Goal: Task Accomplishment & Management: Manage account settings

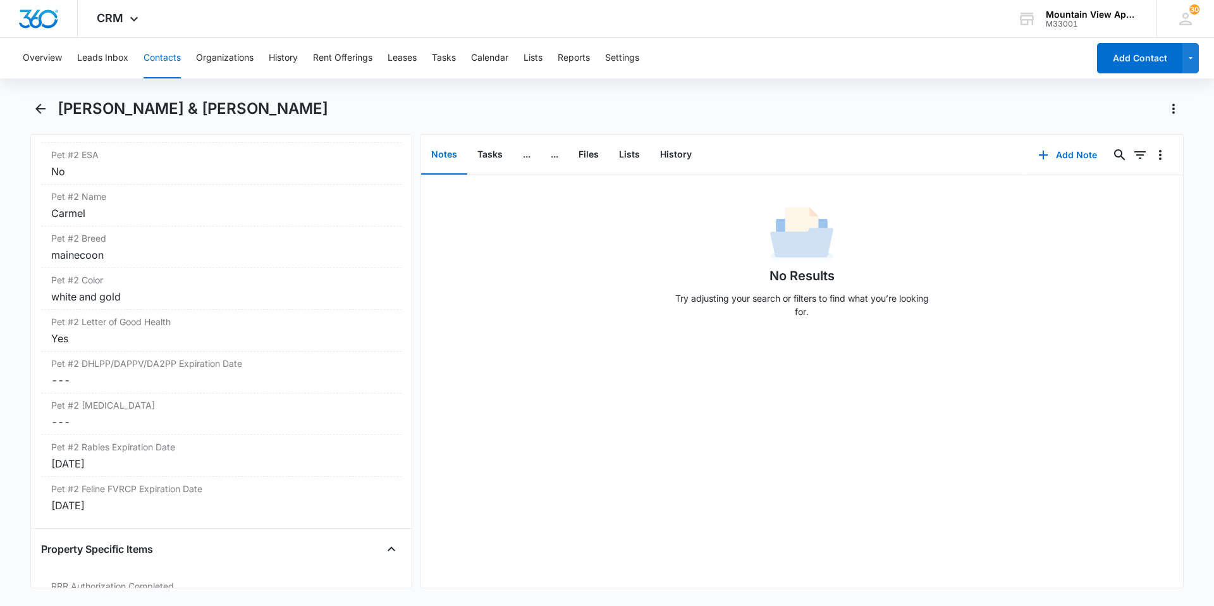
scroll to position [2212, 0]
click at [166, 61] on button "Contacts" at bounding box center [161, 58] width 37 height 40
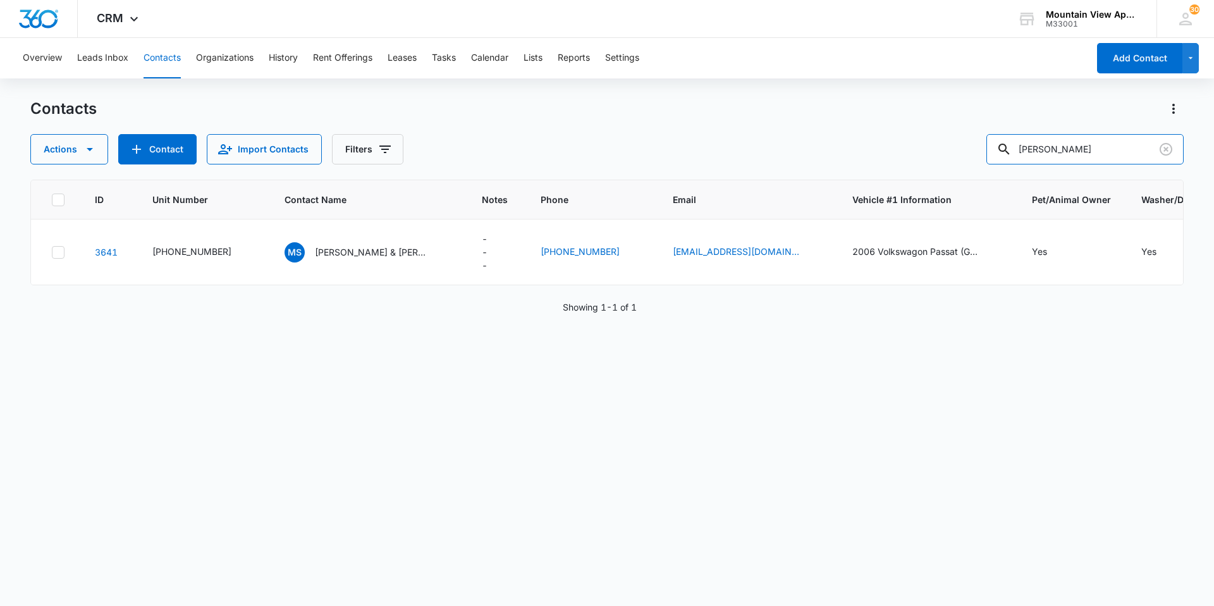
click at [971, 155] on div "Actions Contact Import Contacts Filters [PERSON_NAME]" at bounding box center [606, 149] width 1153 height 30
type input "leizer"
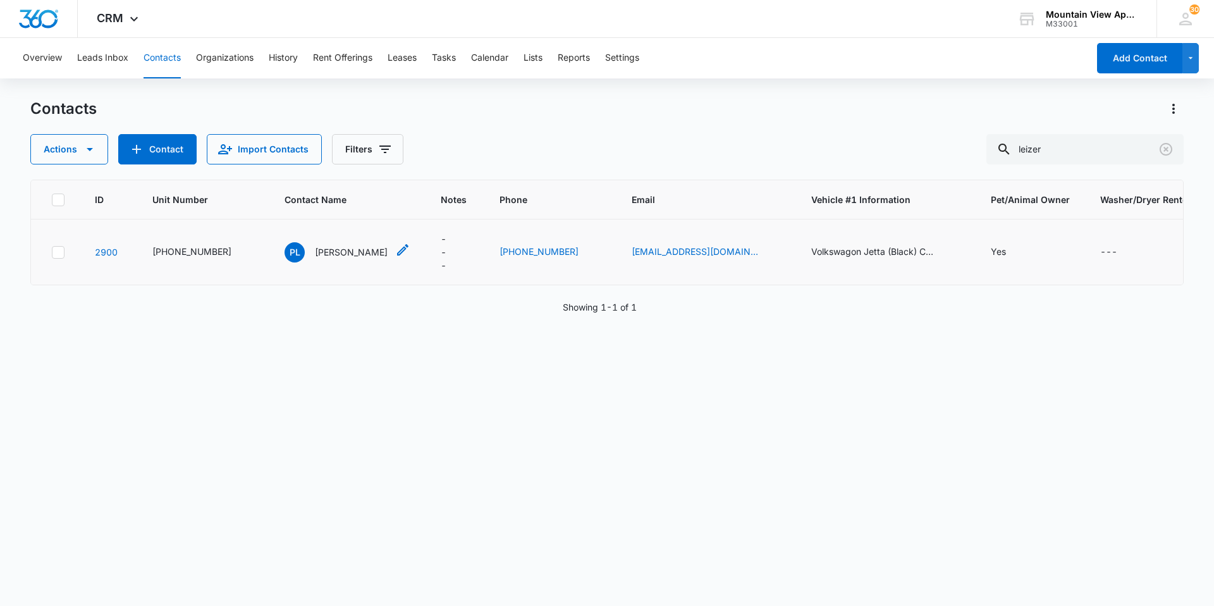
click at [304, 259] on div "PL [PERSON_NAME]" at bounding box center [335, 252] width 103 height 20
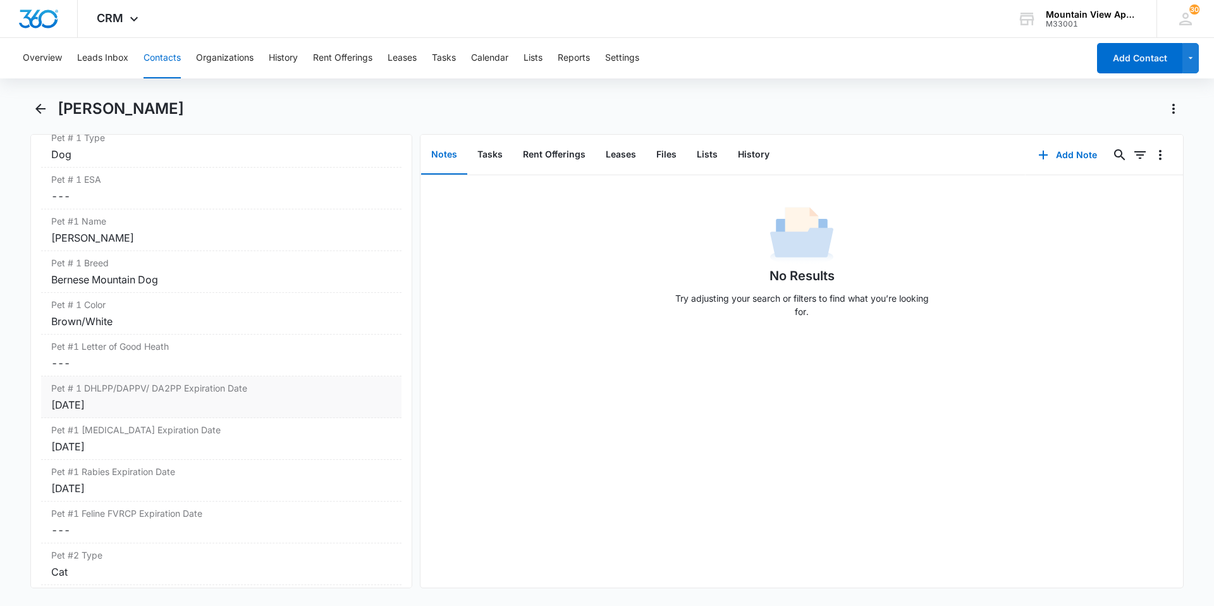
scroll to position [1707, 0]
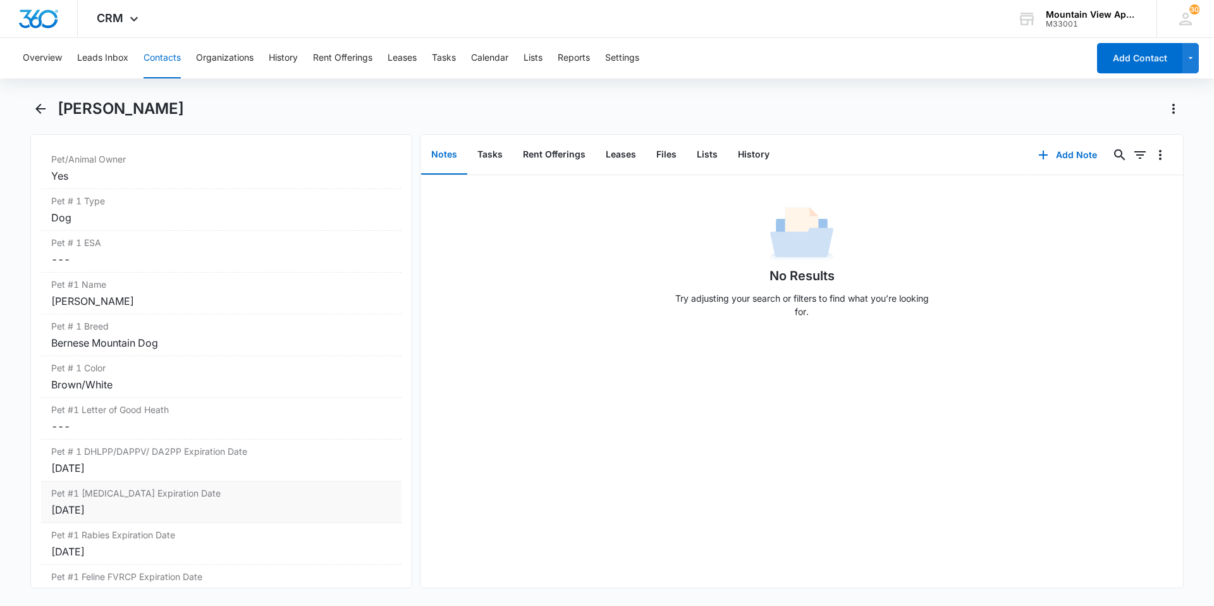
click at [216, 504] on div "Sep 23, 2025" at bounding box center [221, 509] width 340 height 15
click at [173, 520] on div "Sep 23, 2025" at bounding box center [221, 519] width 345 height 30
click at [119, 518] on input "Sep 23, 2025" at bounding box center [102, 520] width 93 height 14
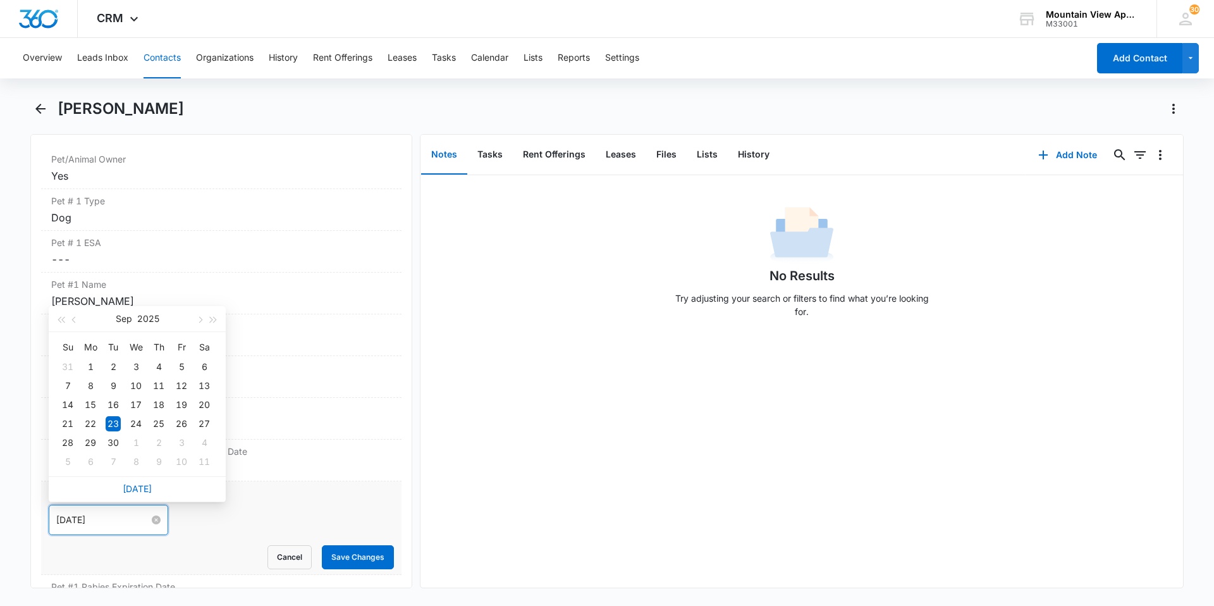
click at [119, 518] on input "Sep 23, 2025" at bounding box center [102, 520] width 93 height 14
type input "Sep 23, 2025"
click at [353, 549] on button "Save Changes" at bounding box center [358, 557] width 72 height 24
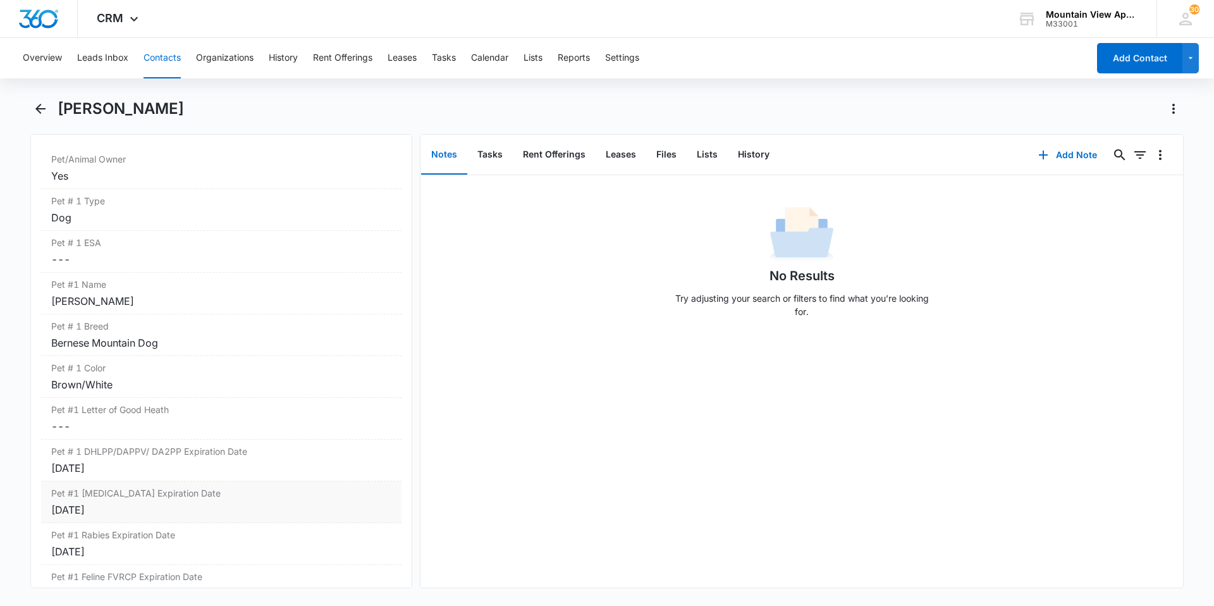
click at [143, 508] on div "Sep 23, 2025" at bounding box center [221, 509] width 340 height 15
click at [149, 523] on div at bounding box center [108, 520] width 104 height 14
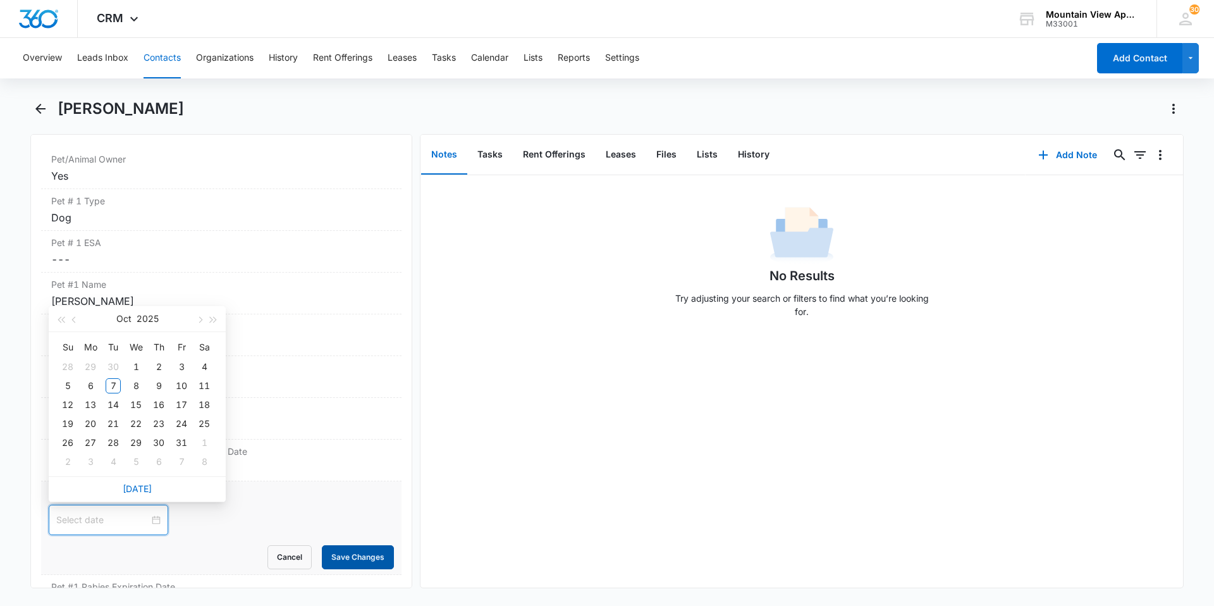
click at [328, 558] on button "Save Changes" at bounding box center [358, 557] width 72 height 24
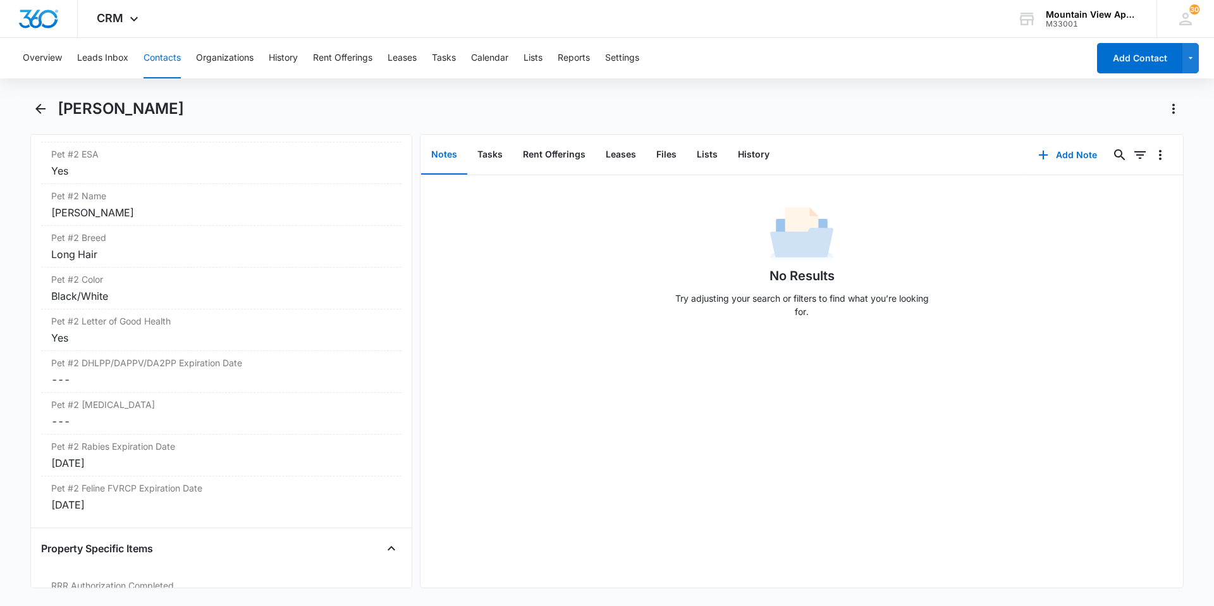
scroll to position [2149, 0]
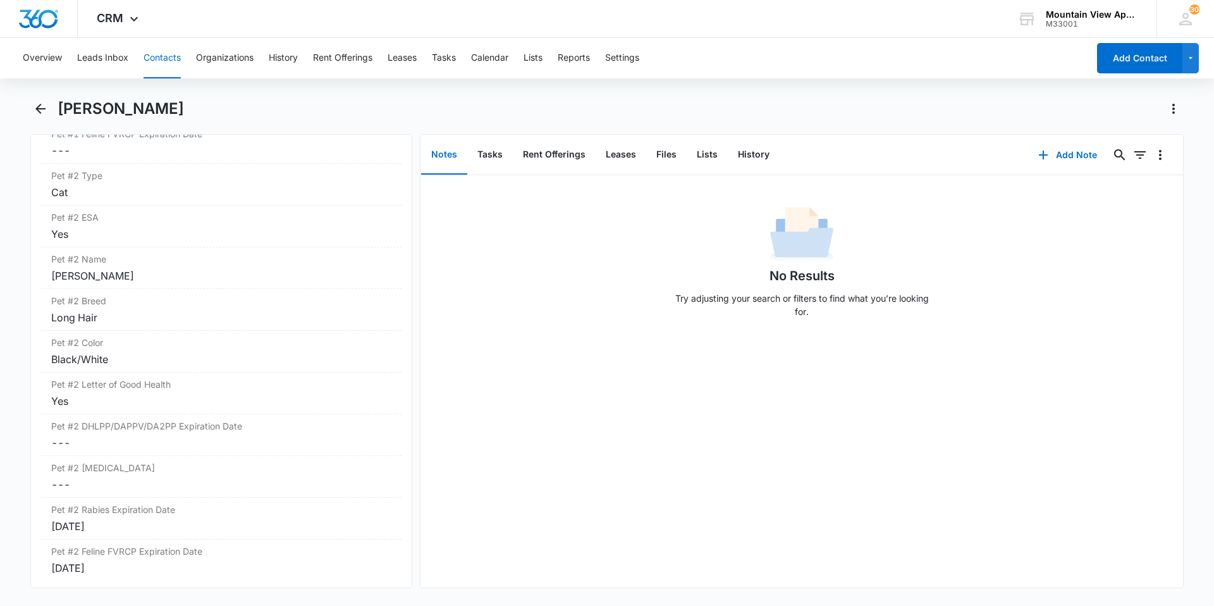
click at [155, 52] on button "Contacts" at bounding box center [161, 58] width 37 height 40
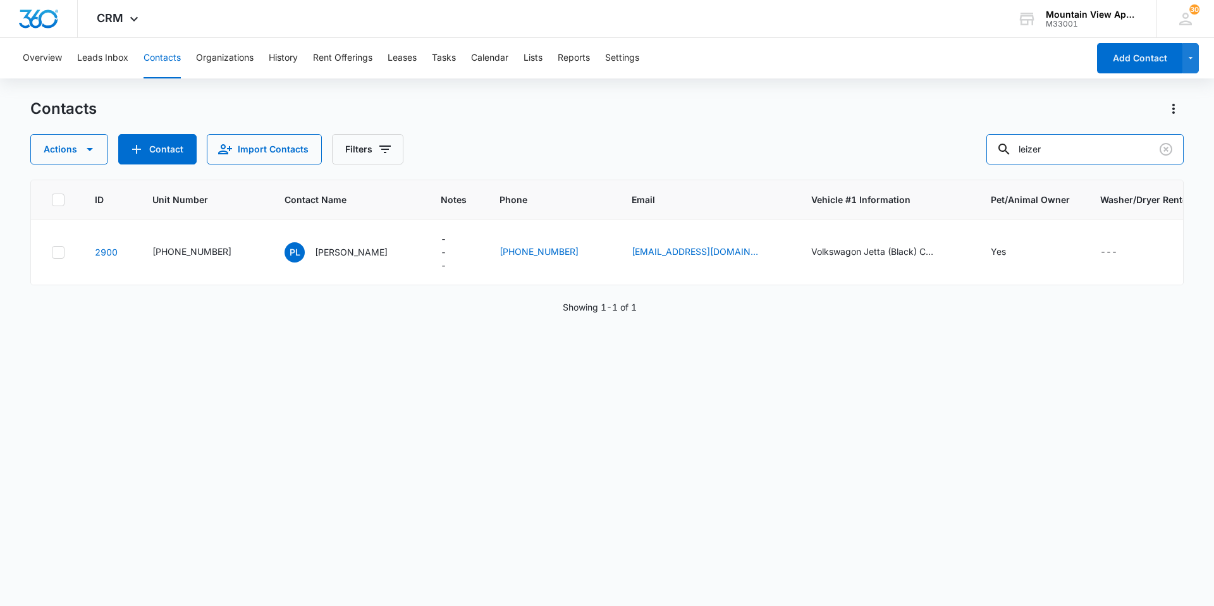
click at [954, 147] on div "Actions Contact Import Contacts Filters leizer" at bounding box center [606, 149] width 1153 height 30
type input "mcvay"
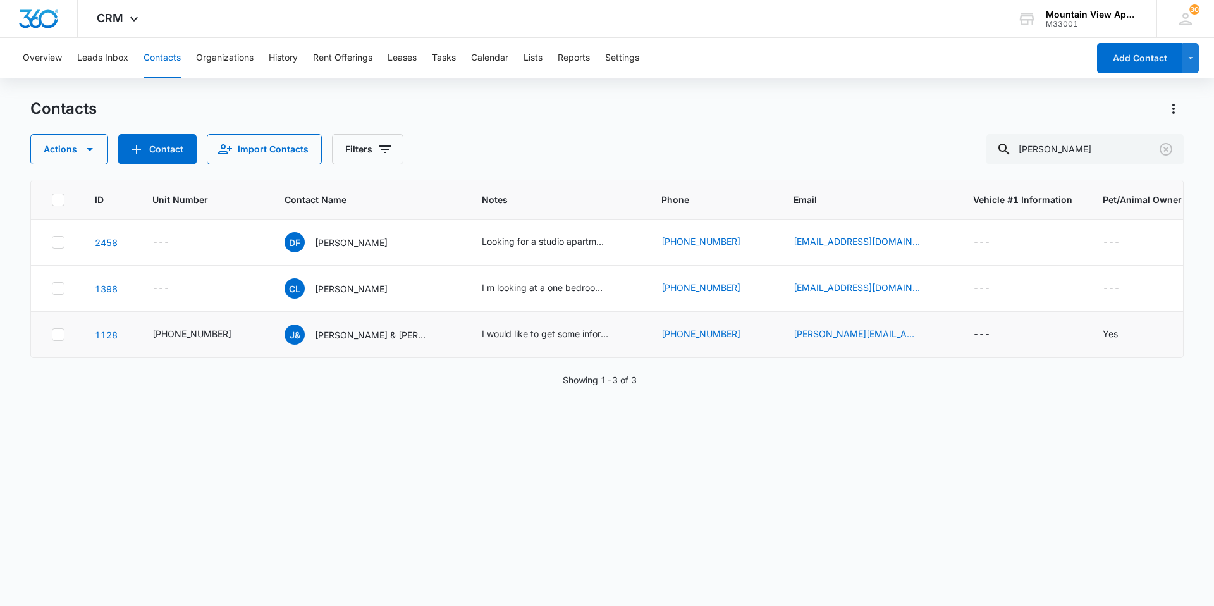
click at [341, 348] on td "J& Joel & Kristina McVay" at bounding box center [367, 335] width 197 height 46
click at [343, 339] on p "Joel & Kristina McVay" at bounding box center [372, 334] width 114 height 13
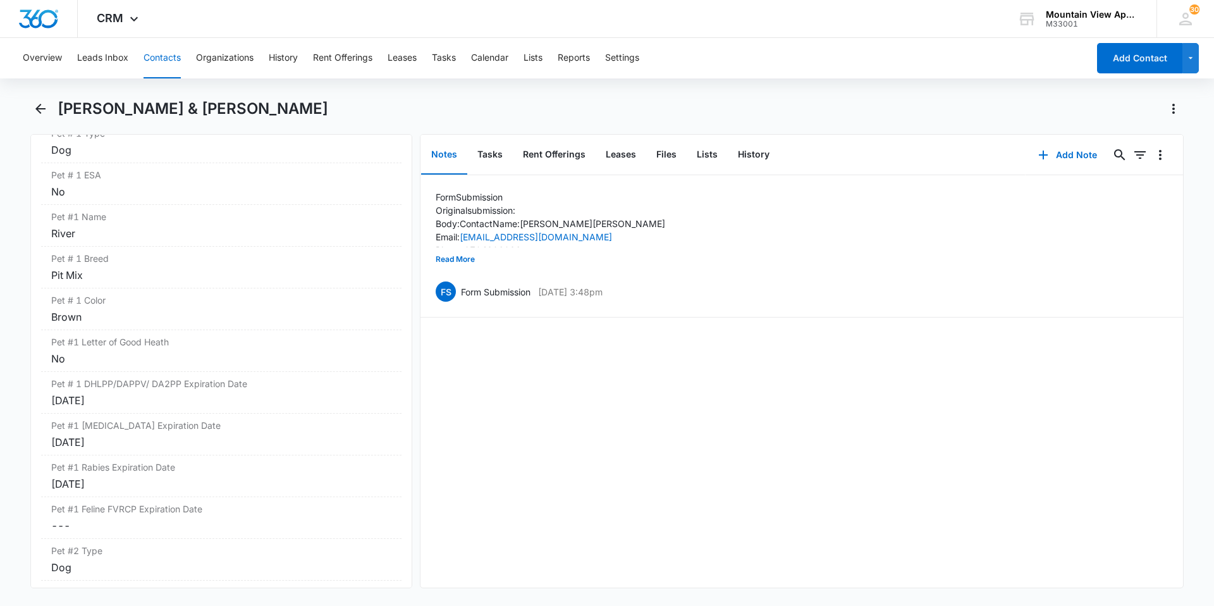
scroll to position [1833, 0]
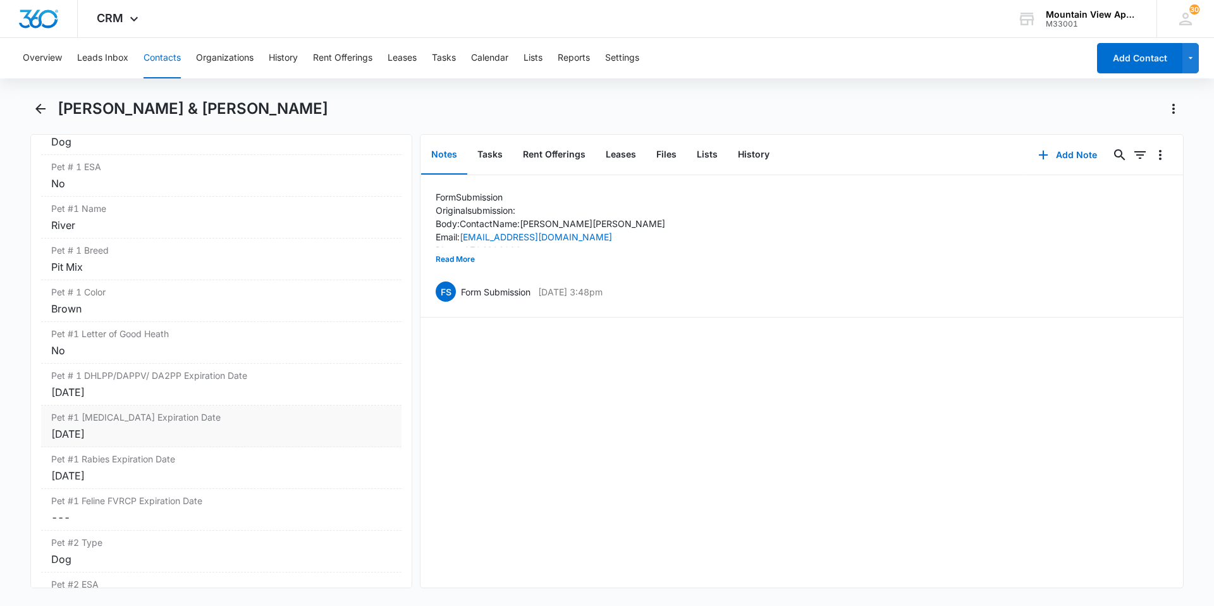
click at [212, 441] on div "Apr 7, 2026" at bounding box center [221, 433] width 340 height 15
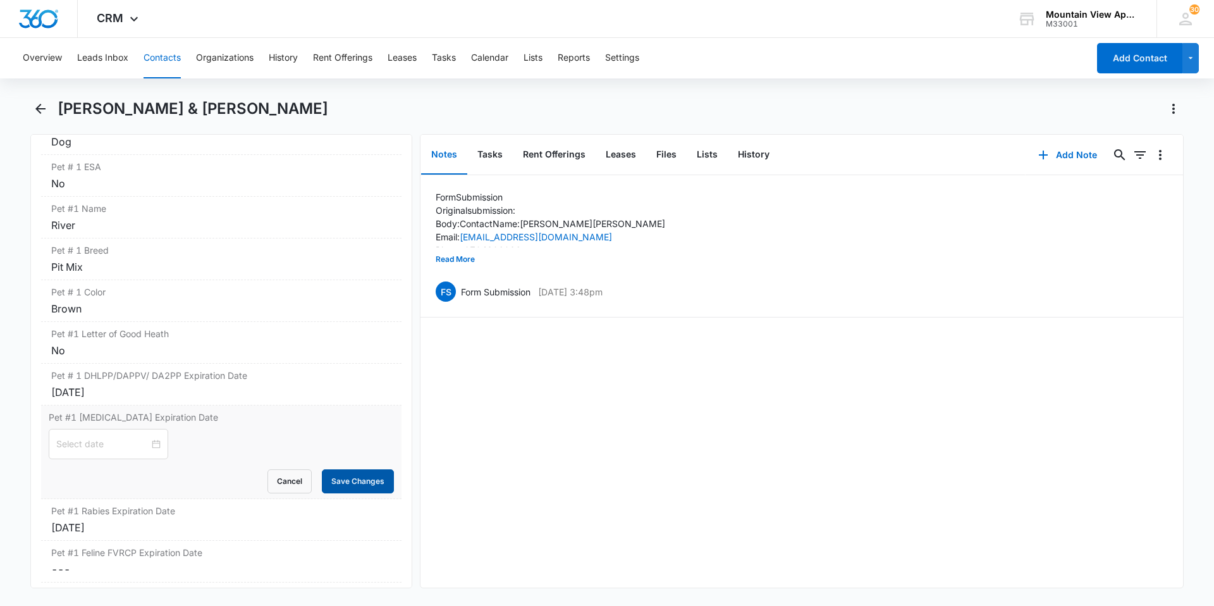
click at [367, 492] on button "Save Changes" at bounding box center [358, 481] width 72 height 24
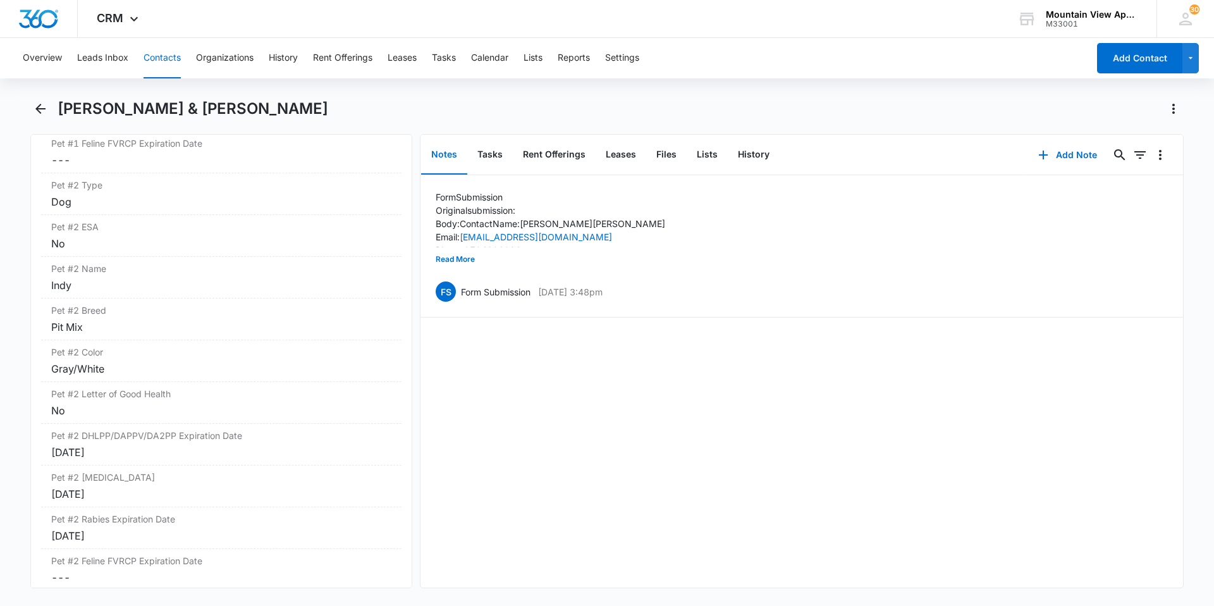
scroll to position [2212, 0]
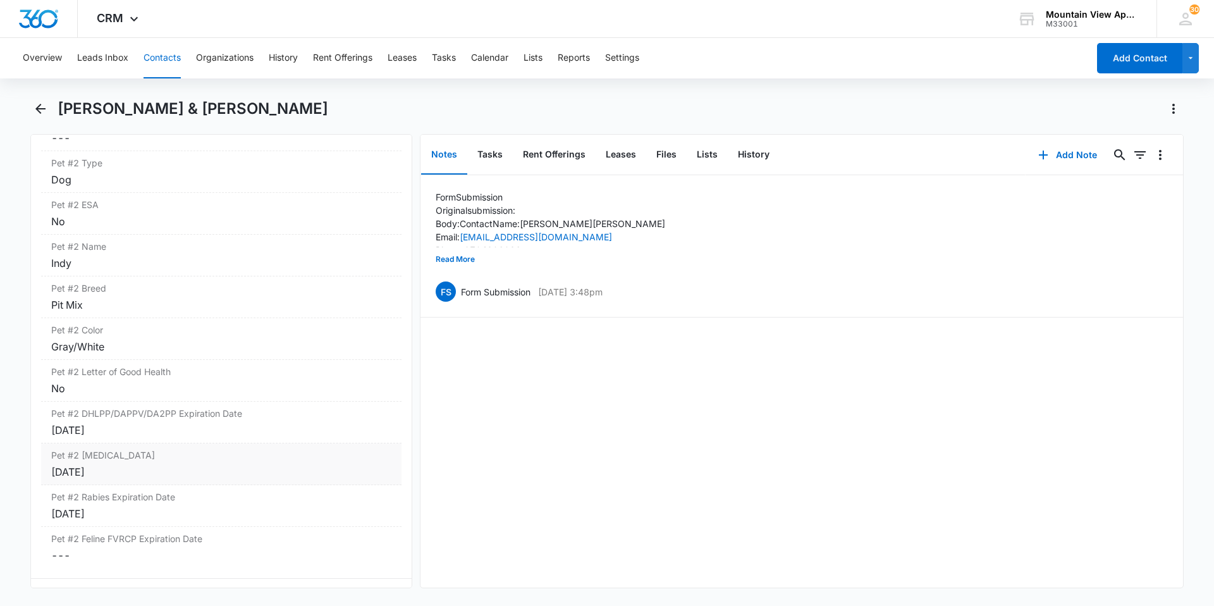
click at [137, 479] on div "Jun 12, 2025" at bounding box center [221, 471] width 340 height 15
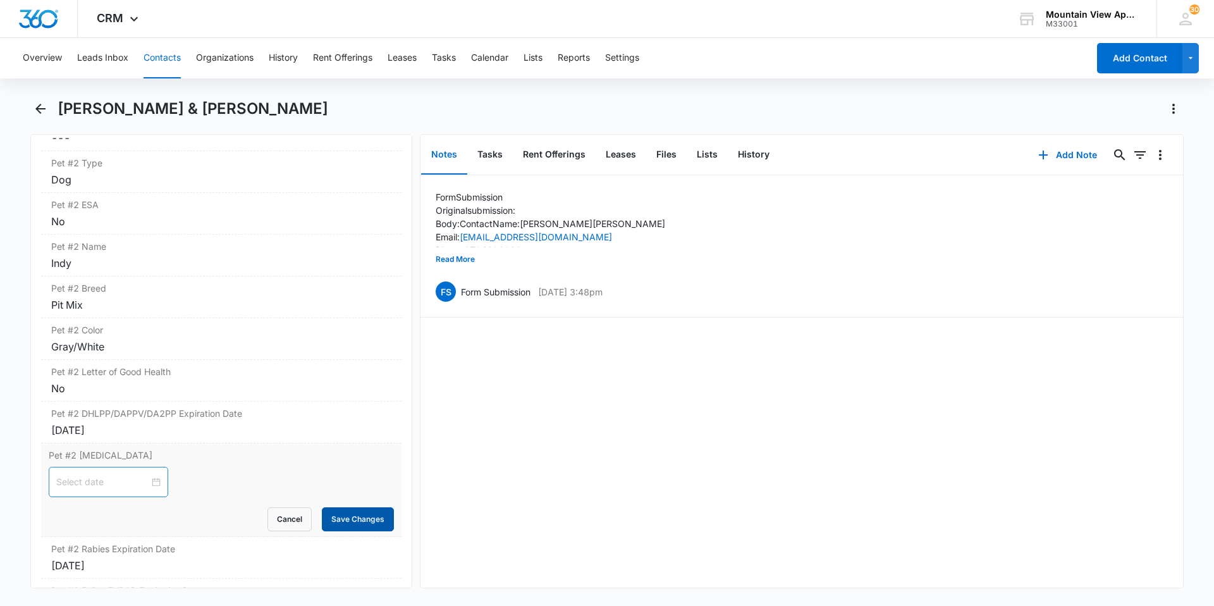
click at [348, 525] on button "Save Changes" at bounding box center [358, 519] width 72 height 24
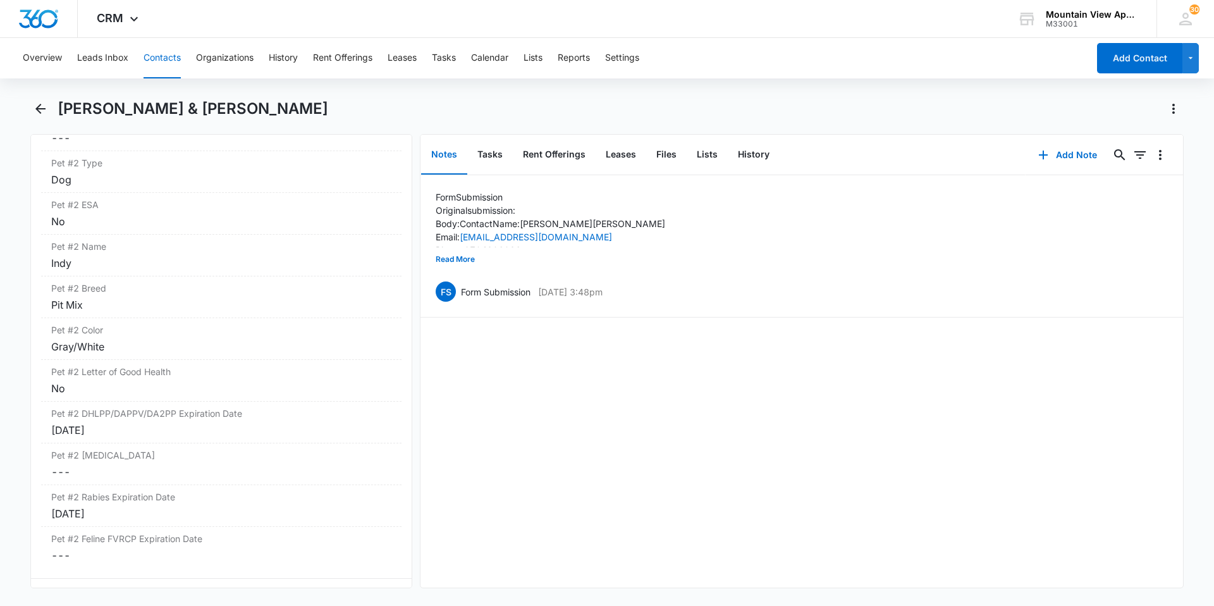
click at [163, 54] on button "Contacts" at bounding box center [161, 58] width 37 height 40
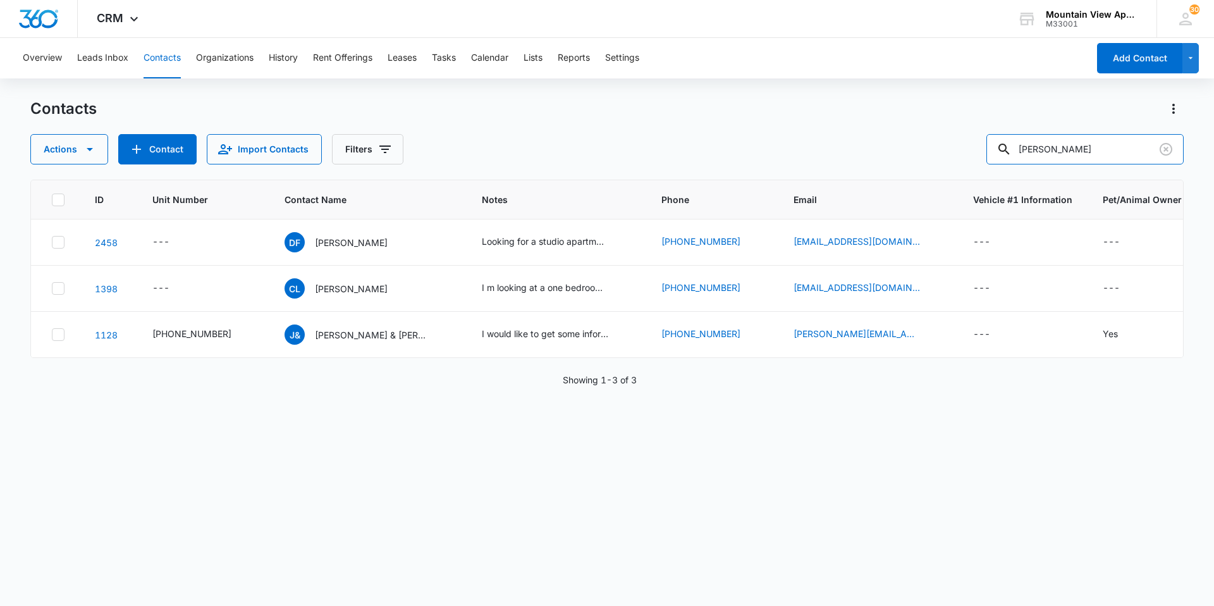
click at [939, 156] on div "Actions Contact Import Contacts Filters mcvay" at bounding box center [606, 149] width 1153 height 30
type input "guler"
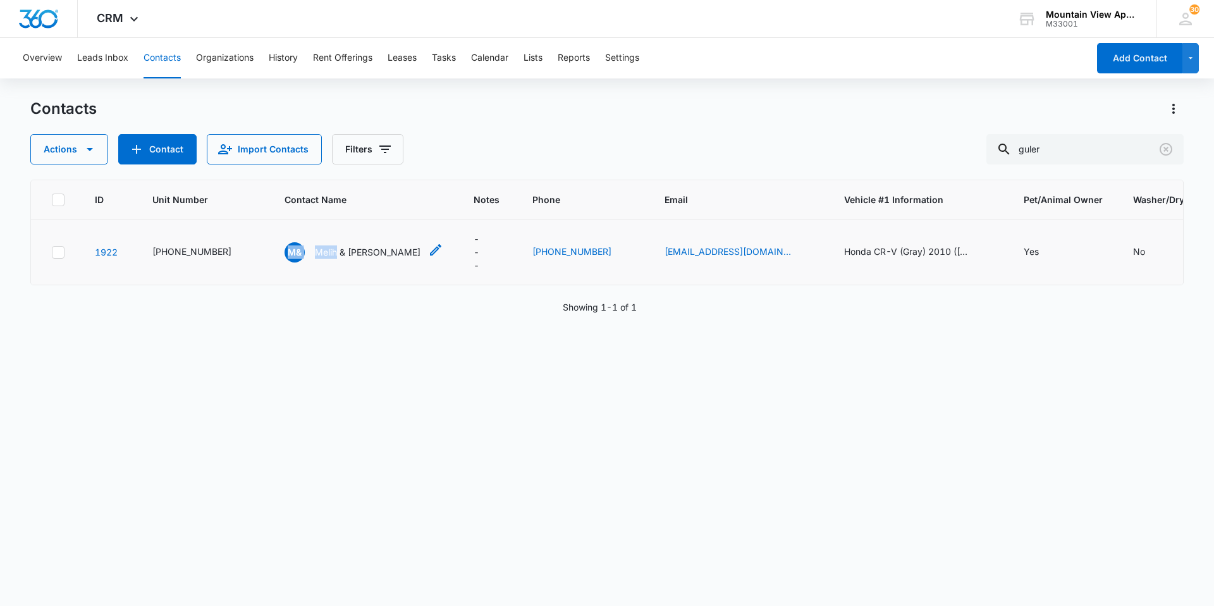
click at [327, 247] on td "M& Melih & Maria Guler" at bounding box center [363, 252] width 189 height 66
click at [327, 248] on p "Melih & Maria Guler" at bounding box center [368, 251] width 106 height 13
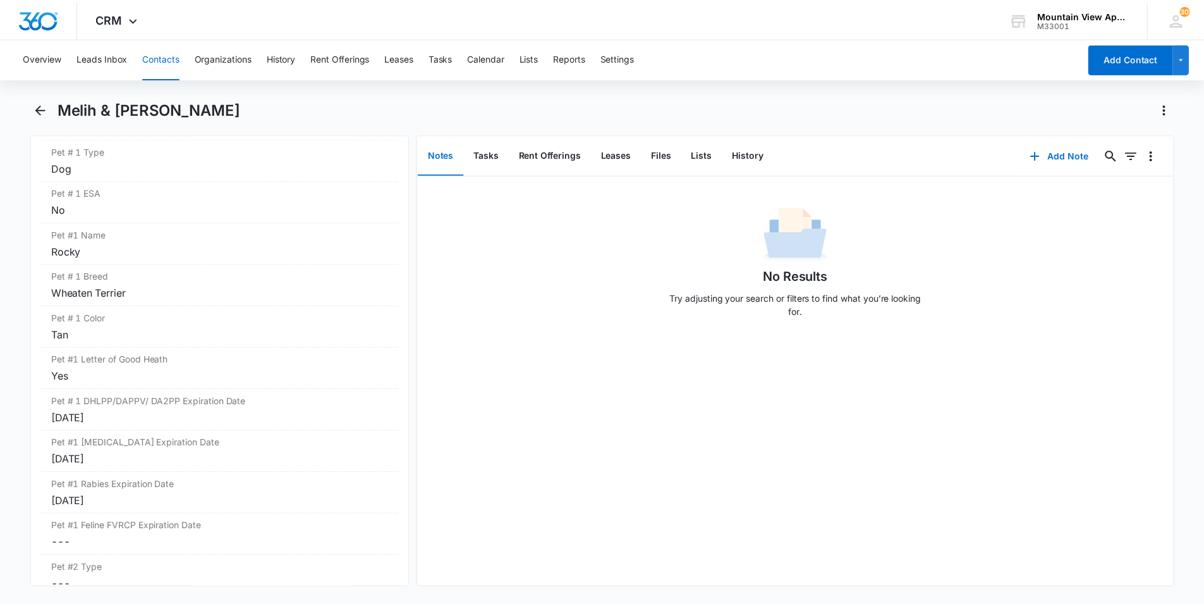
scroll to position [1833, 0]
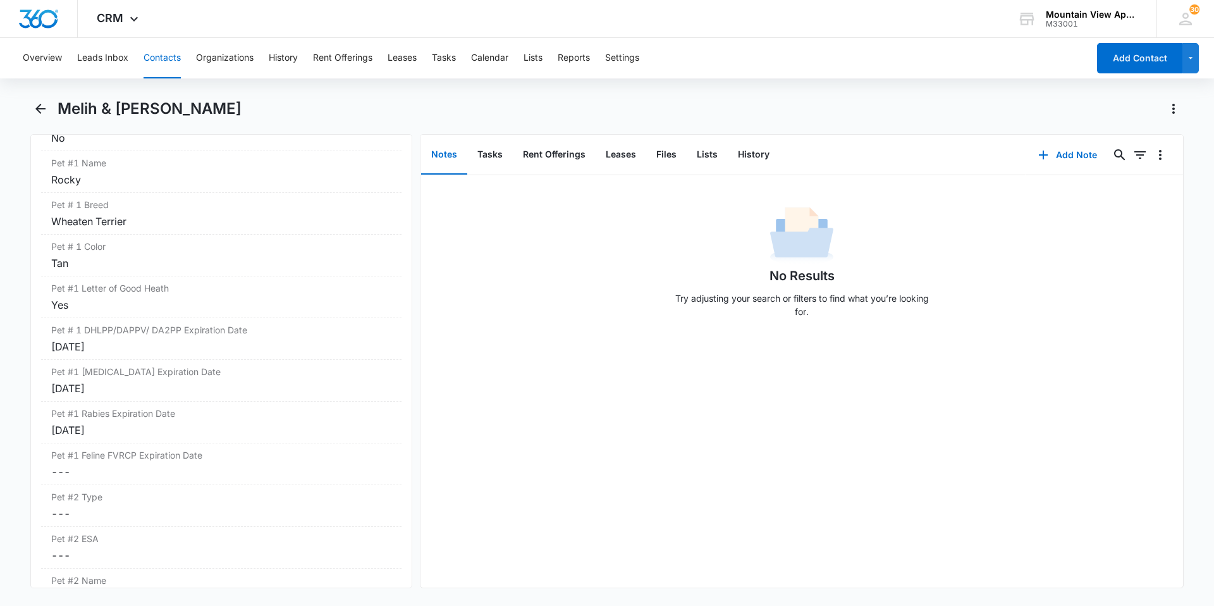
click at [177, 68] on button "Contacts" at bounding box center [161, 58] width 37 height 40
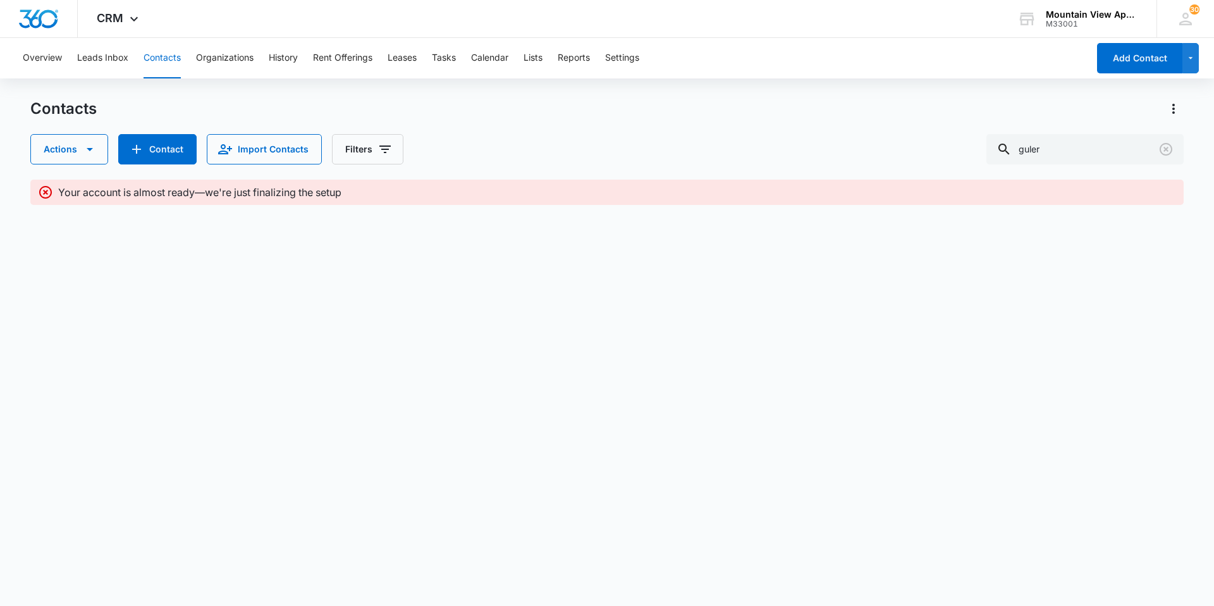
click at [173, 63] on button "Contacts" at bounding box center [161, 58] width 37 height 40
click at [949, 155] on div "Actions Contact Import Contacts Filters guler" at bounding box center [606, 149] width 1153 height 30
type input "vaill"
click at [156, 57] on button "Contacts" at bounding box center [161, 58] width 37 height 40
click at [226, 56] on button "Organizations" at bounding box center [225, 58] width 58 height 40
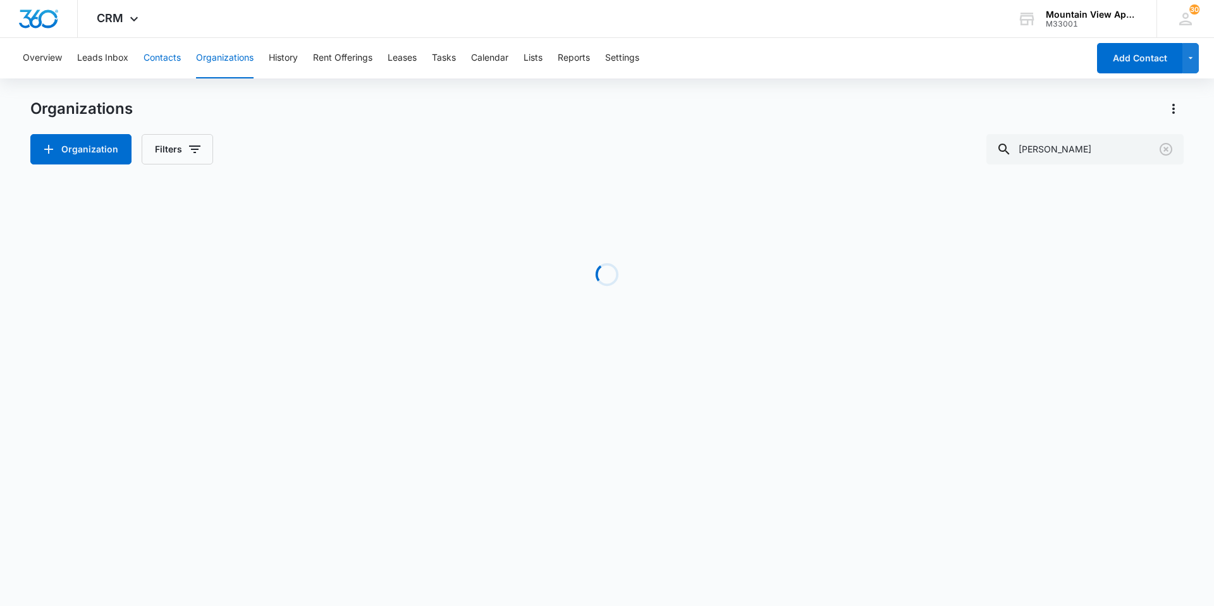
click at [178, 61] on button "Contacts" at bounding box center [161, 58] width 37 height 40
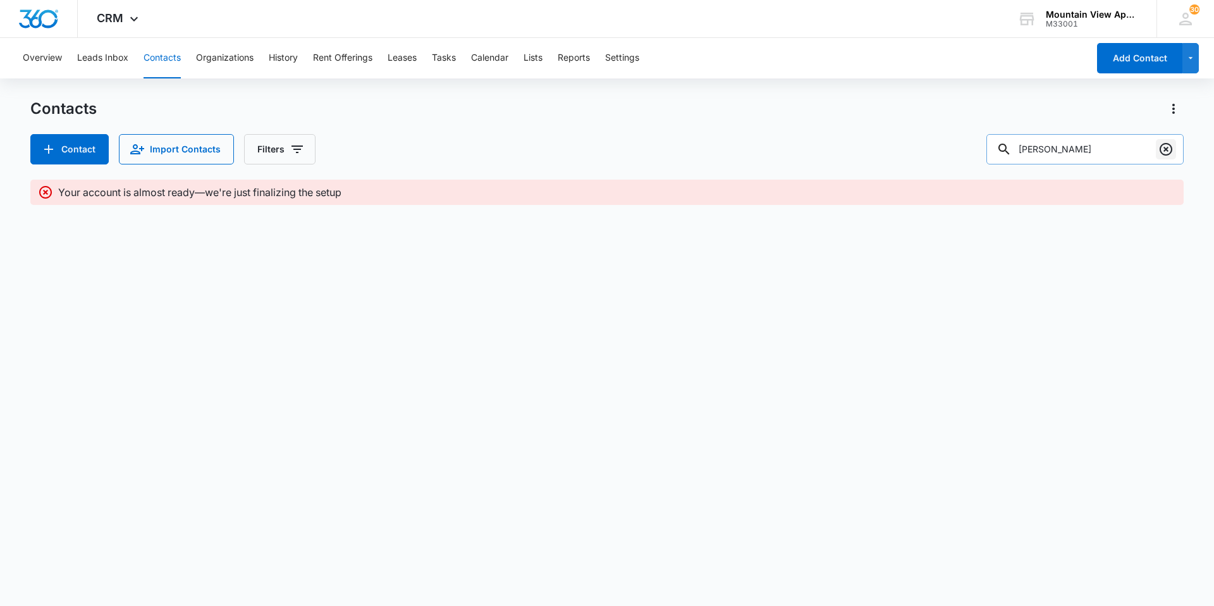
click at [1160, 145] on icon "Clear" at bounding box center [1165, 149] width 15 height 15
click at [1100, 152] on input "text" at bounding box center [1094, 149] width 178 height 30
click at [115, 54] on button "Leads Inbox" at bounding box center [102, 58] width 51 height 40
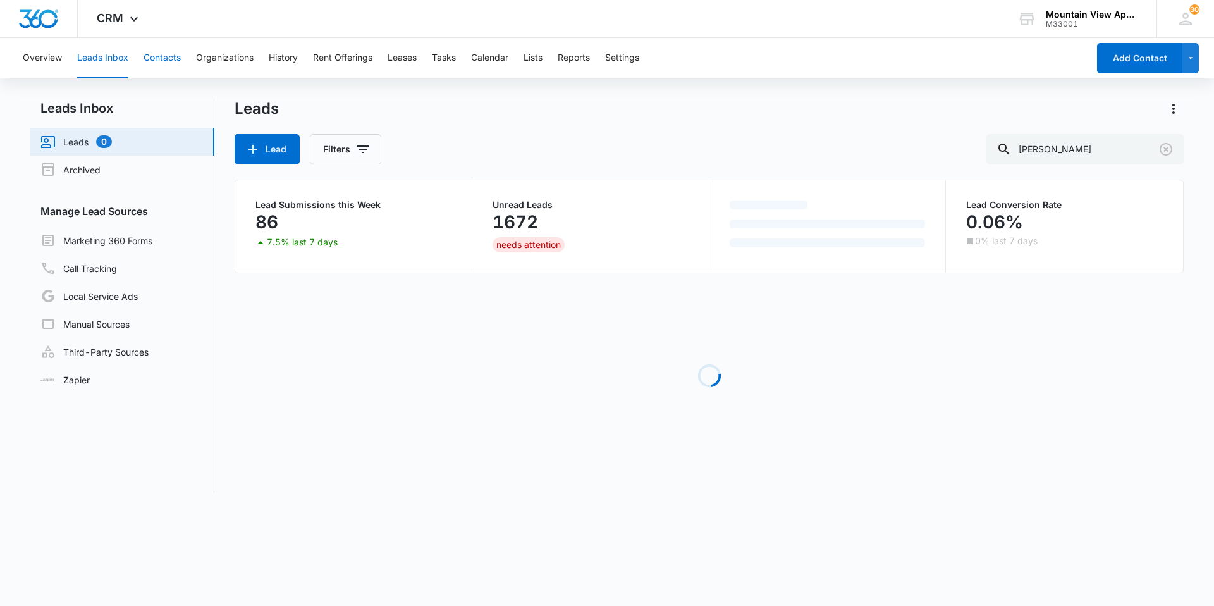
click at [170, 54] on button "Contacts" at bounding box center [161, 58] width 37 height 40
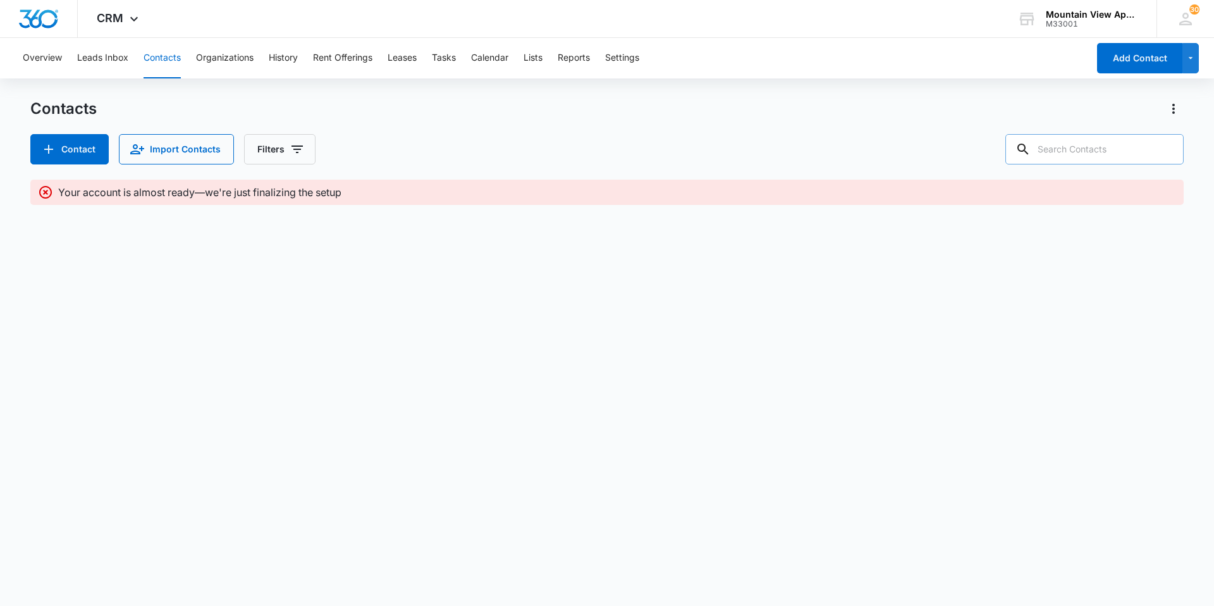
click at [1087, 147] on input "text" at bounding box center [1094, 149] width 178 height 30
click at [1085, 147] on input "Vaill" at bounding box center [1084, 149] width 197 height 30
type input "[PERSON_NAME]"
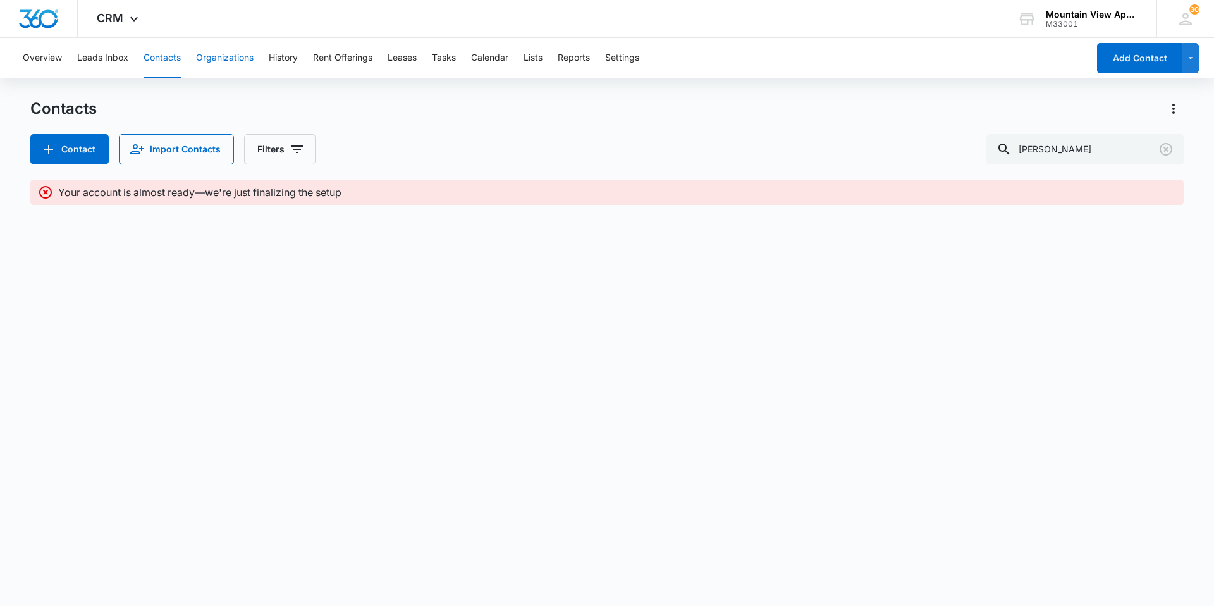
click at [211, 63] on button "Organizations" at bounding box center [225, 58] width 58 height 40
click at [128, 24] on icon at bounding box center [133, 22] width 15 height 15
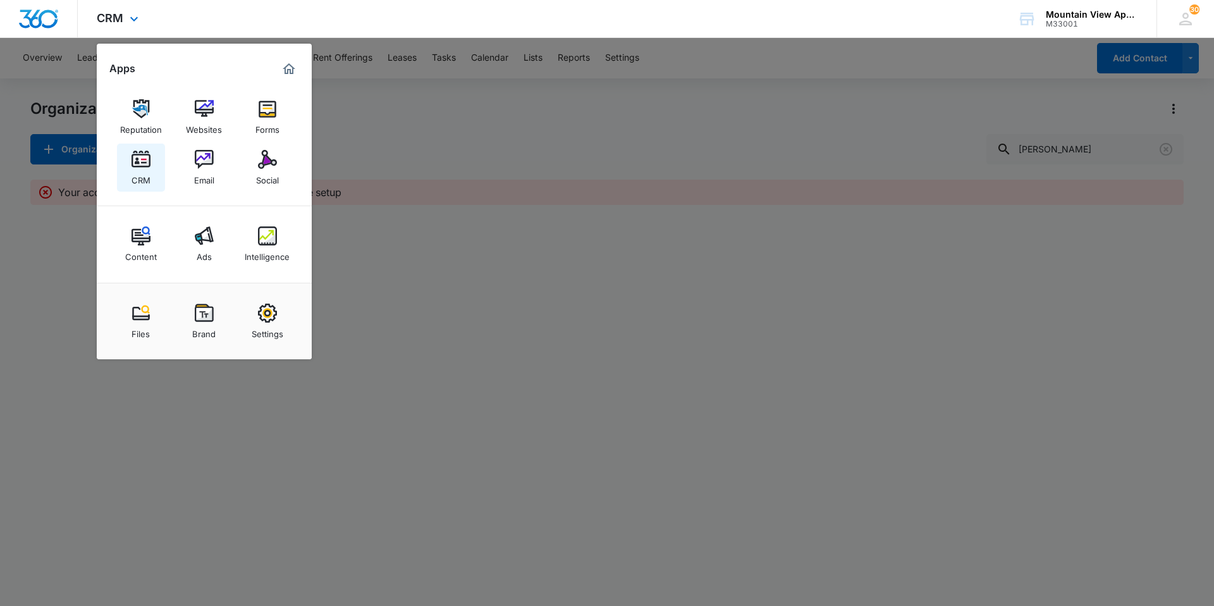
click at [142, 152] on img at bounding box center [140, 159] width 19 height 19
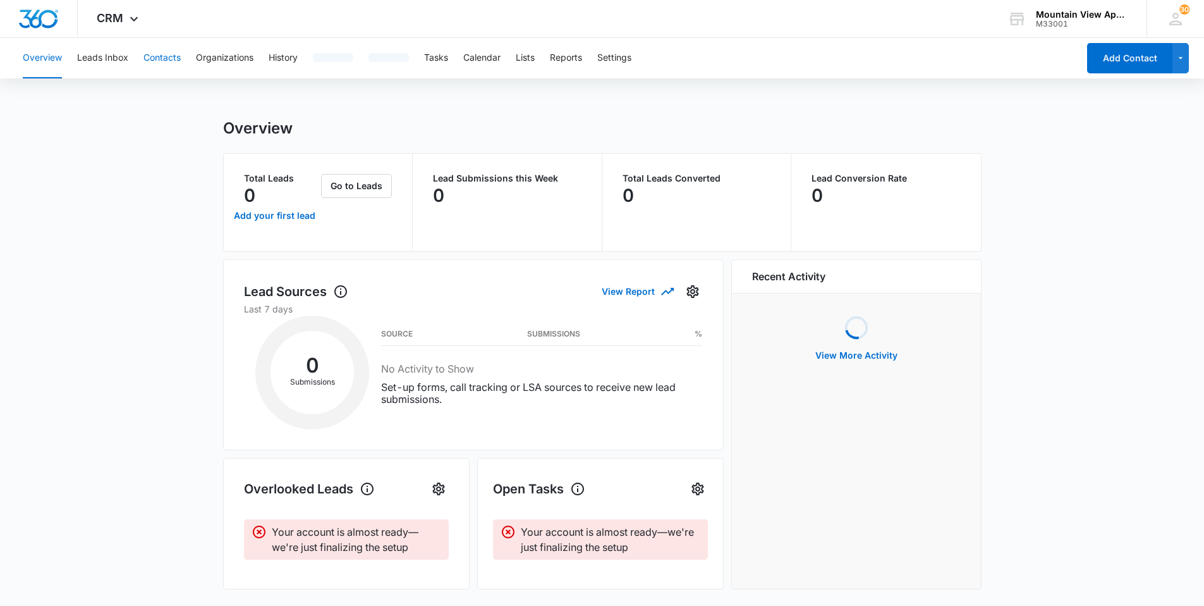
click at [144, 56] on button "Contacts" at bounding box center [161, 58] width 37 height 40
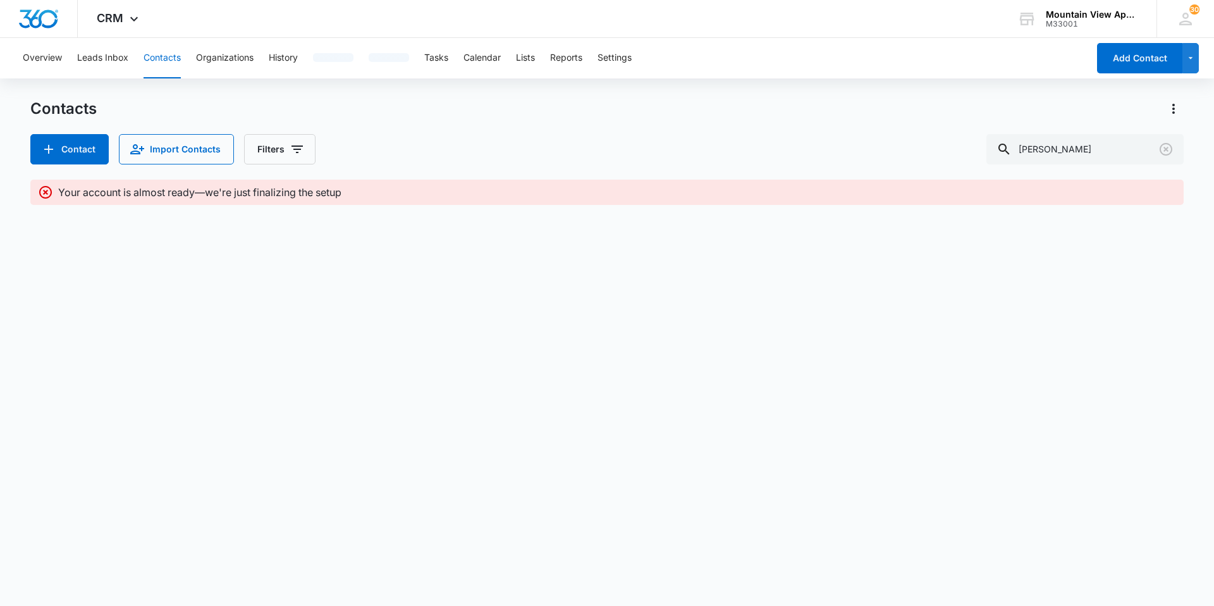
click at [504, 198] on div "Your account is almost ready—we're just finalizing the setup" at bounding box center [617, 192] width 1118 height 15
click at [326, 193] on p "Your account is almost ready—we're just finalizing the setup" at bounding box center [199, 192] width 283 height 15
click at [37, 193] on div "Your account is almost ready—we're just finalizing the setup" at bounding box center [606, 192] width 1153 height 25
click at [175, 55] on button "Contacts" at bounding box center [161, 58] width 37 height 40
click at [171, 65] on button "Contacts" at bounding box center [161, 58] width 37 height 40
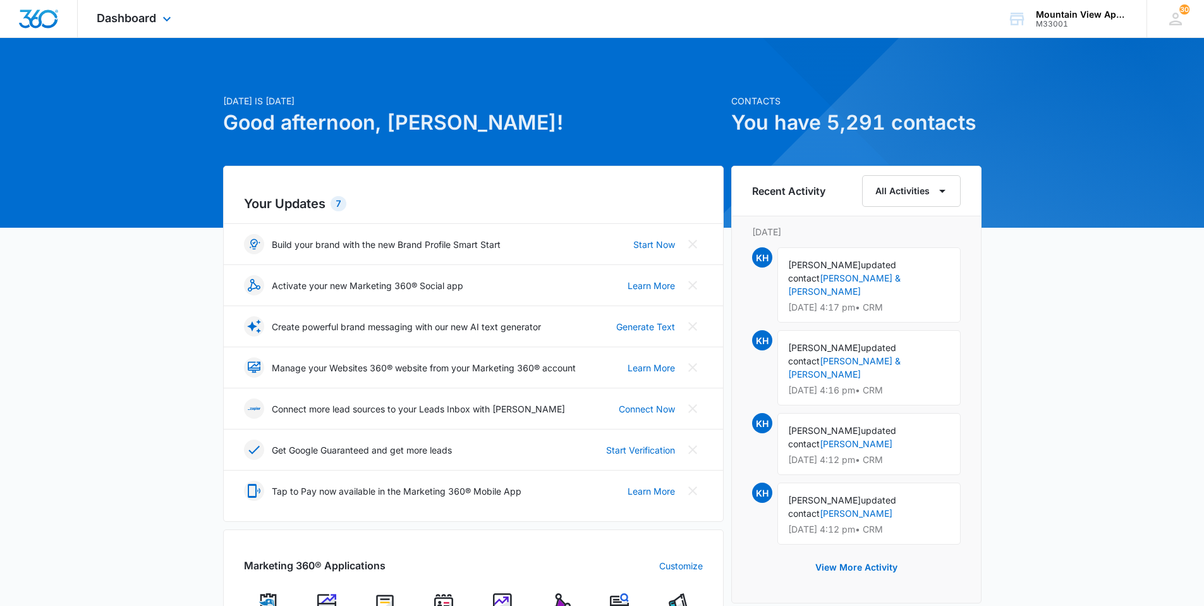
click at [157, 11] on div "Dashboard Apps Reputation Websites Forms CRM Email Social Content Ads Intellige…" at bounding box center [136, 18] width 116 height 37
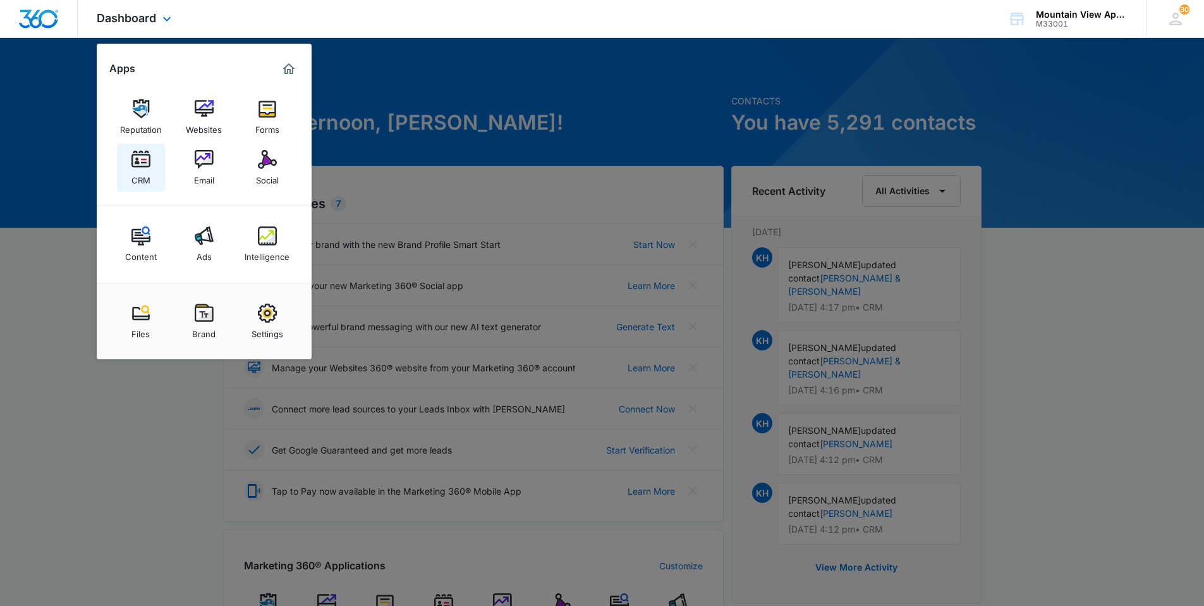
click at [148, 157] on img at bounding box center [140, 159] width 19 height 19
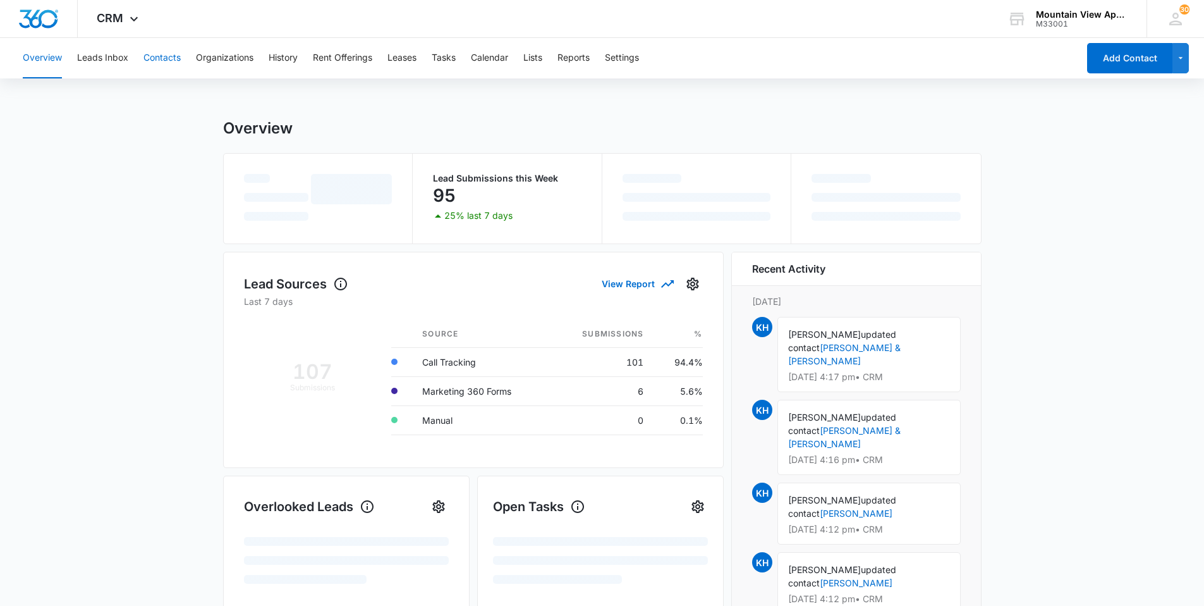
click at [168, 67] on button "Contacts" at bounding box center [161, 58] width 37 height 40
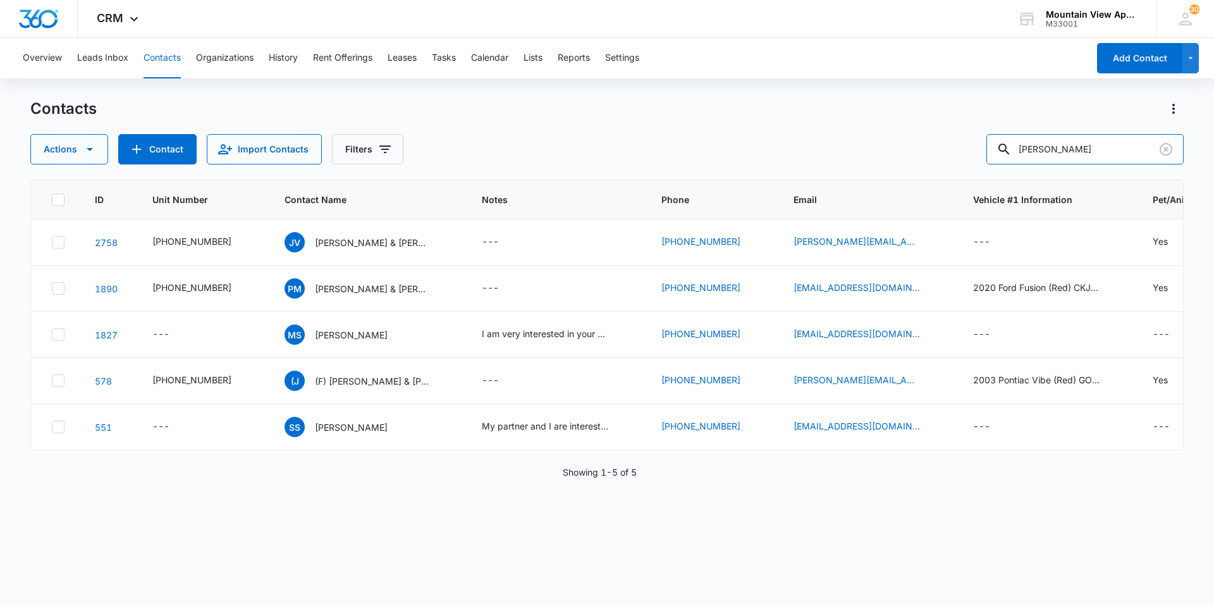
drag, startPoint x: 1087, startPoint y: 143, endPoint x: 910, endPoint y: 131, distance: 177.4
click at [1006, 148] on div "[PERSON_NAME]" at bounding box center [1084, 149] width 197 height 30
type input "guler"
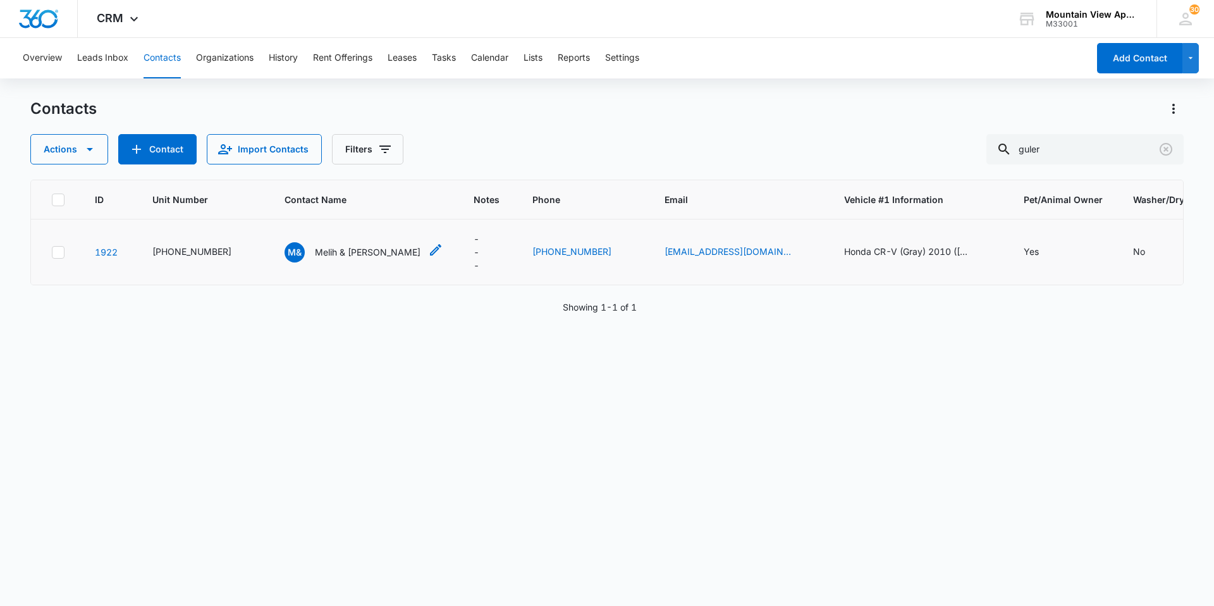
click at [372, 249] on p "Melih & Maria Guler" at bounding box center [368, 251] width 106 height 13
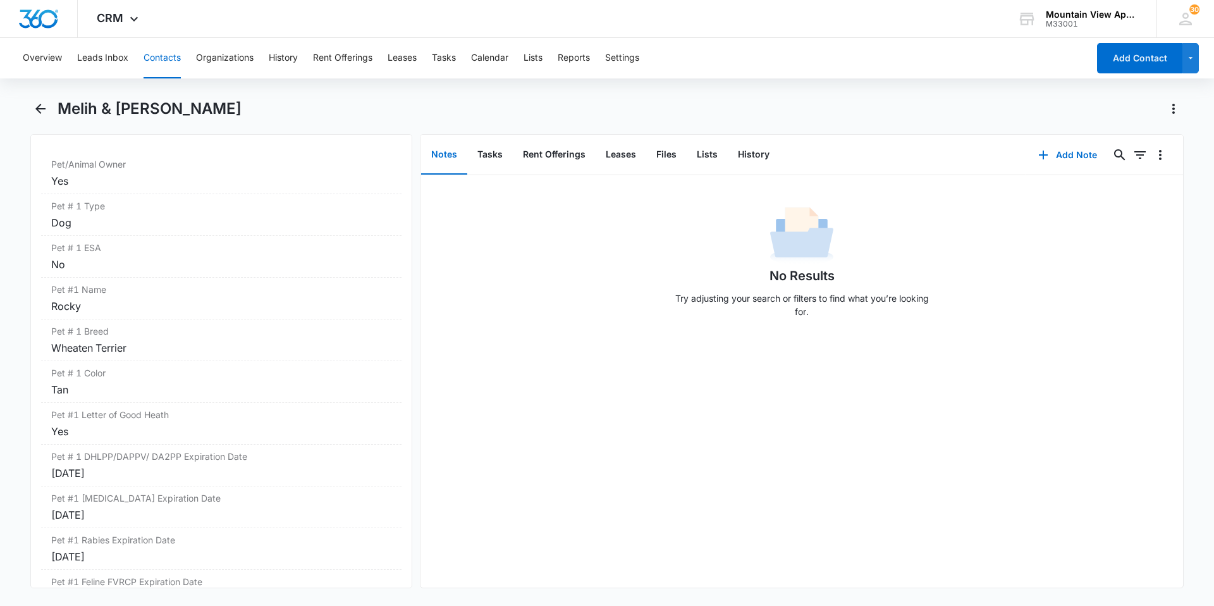
scroll to position [1833, 0]
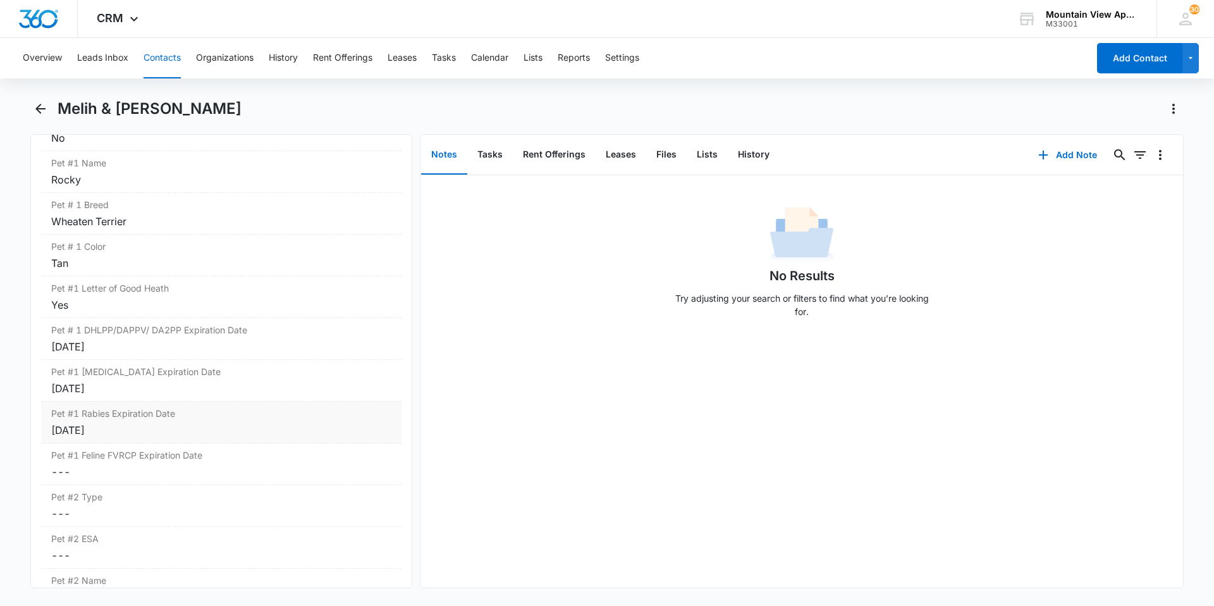
click at [190, 389] on div "Jun 18, 2025" at bounding box center [221, 388] width 340 height 15
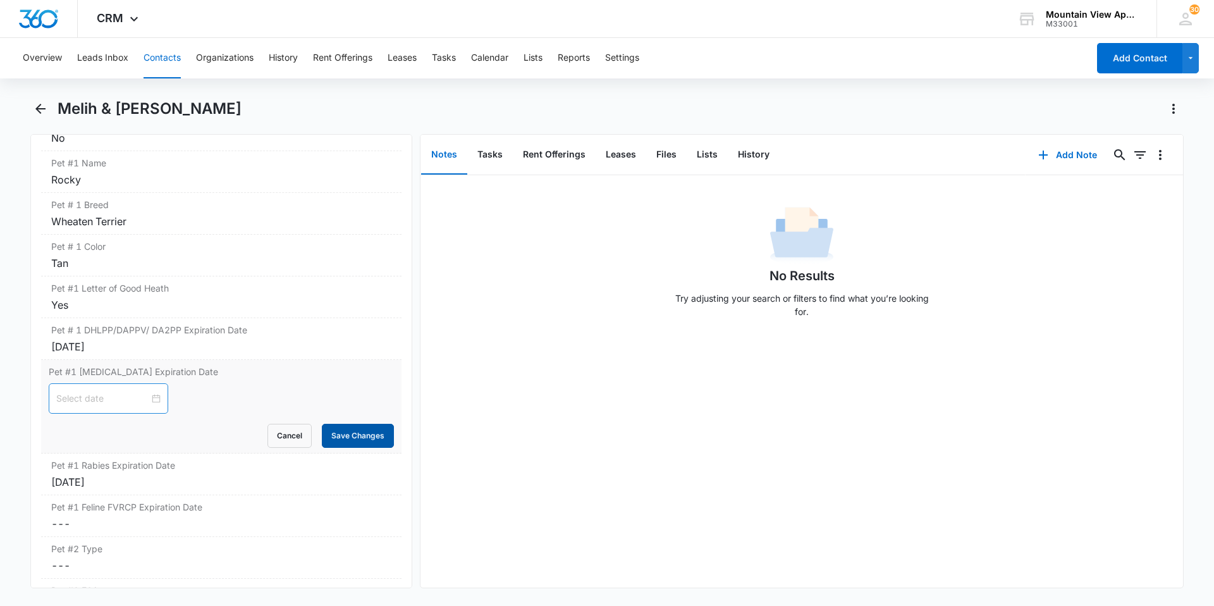
click at [338, 445] on button "Save Changes" at bounding box center [358, 435] width 72 height 24
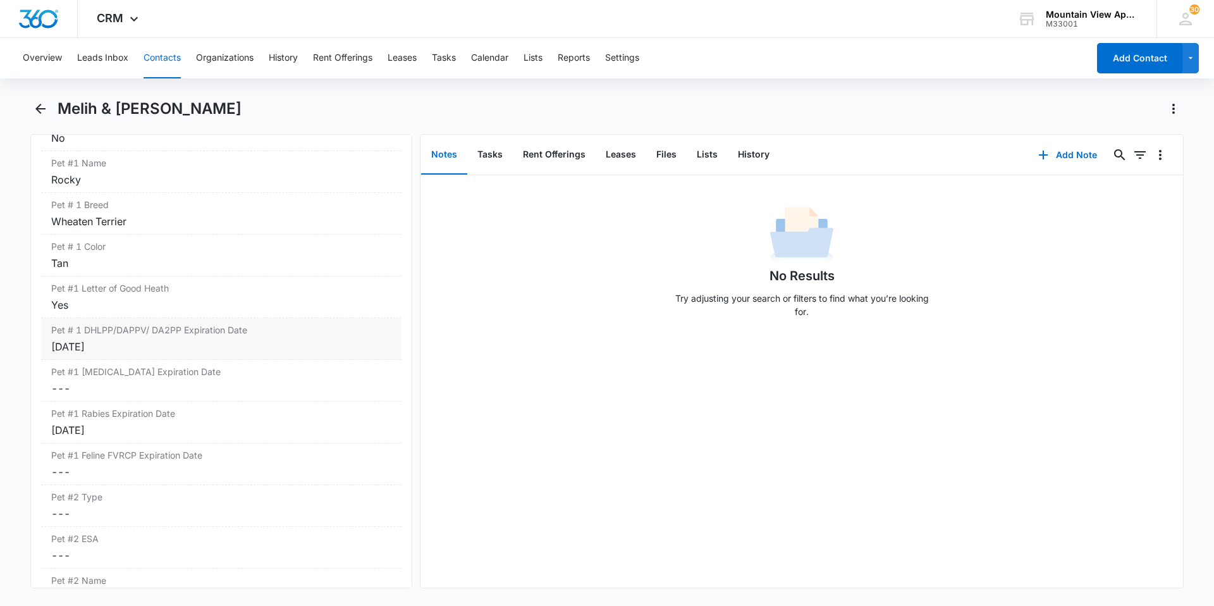
click at [172, 355] on div "Pet # 1 DHLPP/DAPPV/ DA2PP Expiration Date Cancel Save Changes Jun 18, 2025" at bounding box center [221, 339] width 360 height 42
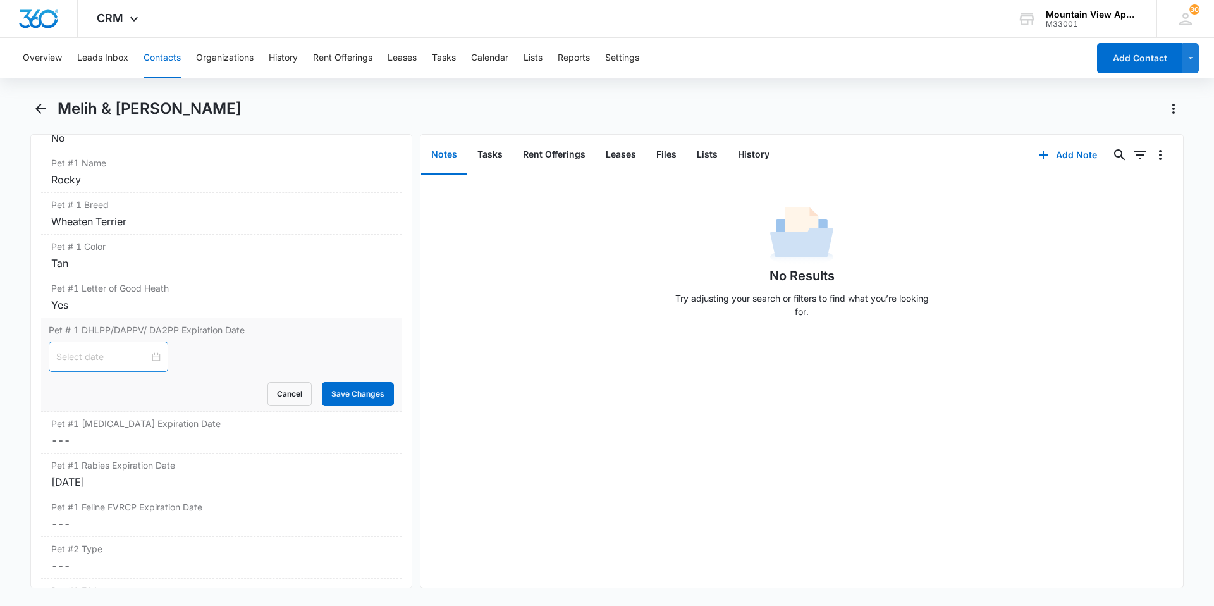
click at [121, 356] on input at bounding box center [102, 357] width 93 height 14
click at [74, 390] on span "button" at bounding box center [75, 388] width 6 height 6
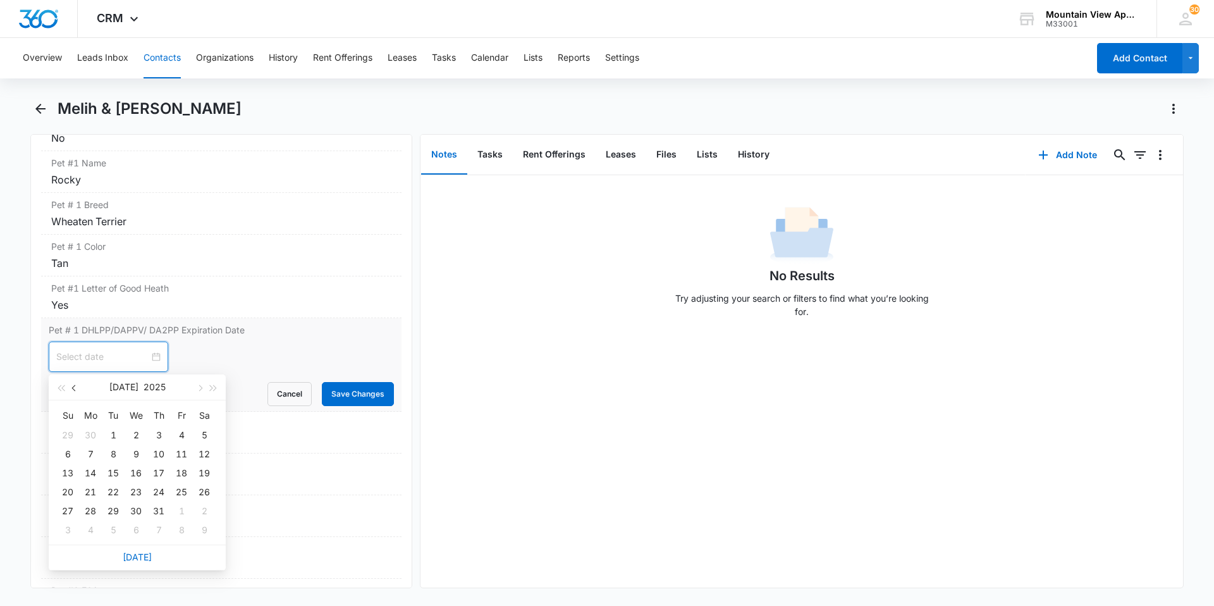
click at [74, 390] on span "button" at bounding box center [75, 388] width 6 height 6
type input "Feb 12, 2025"
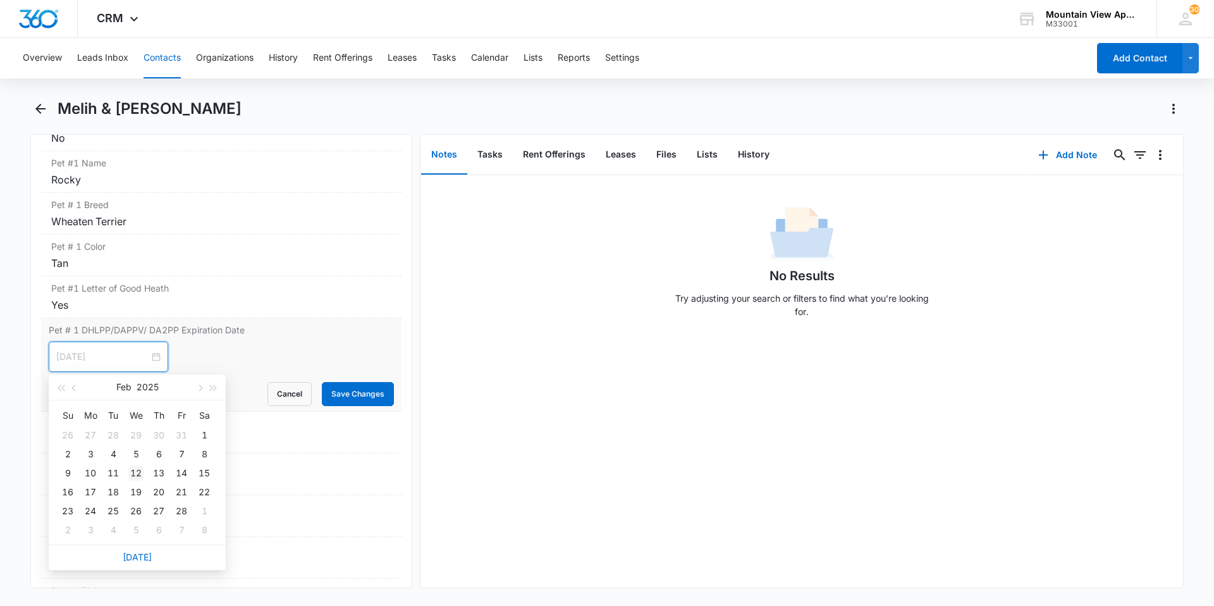
click at [128, 473] on div "12" at bounding box center [135, 472] width 15 height 15
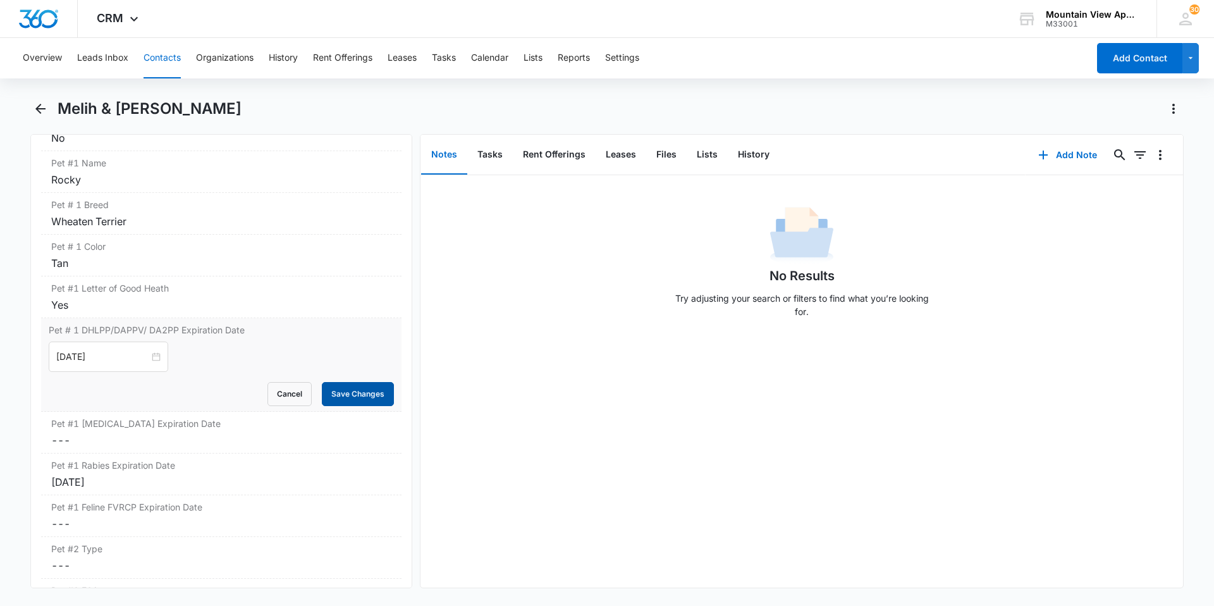
click at [333, 399] on button "Save Changes" at bounding box center [358, 394] width 72 height 24
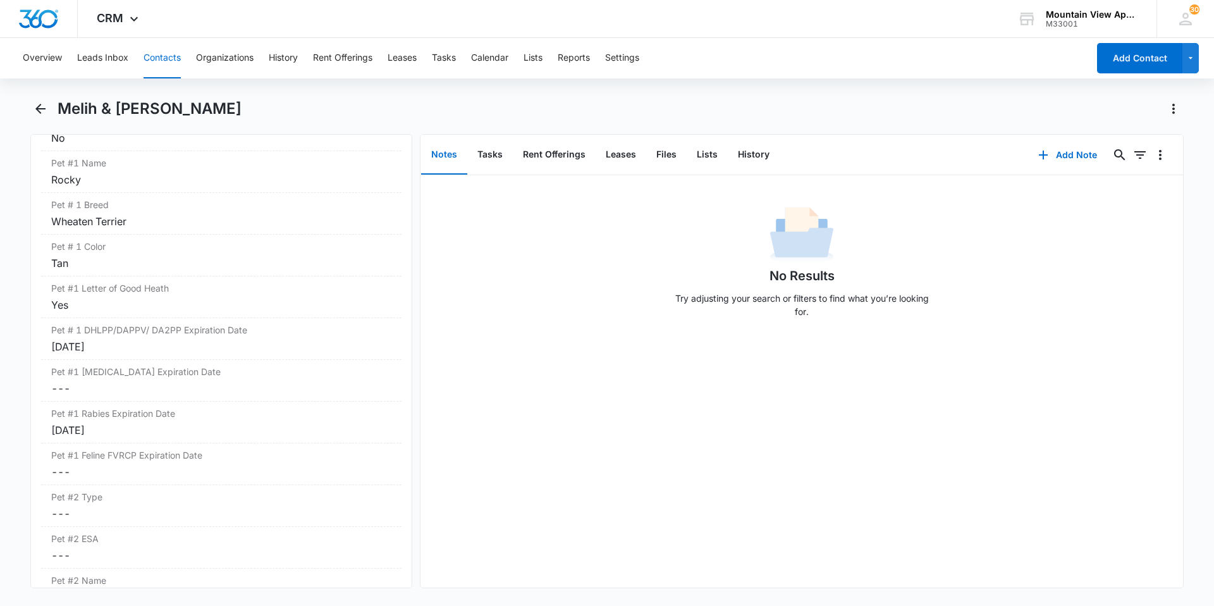
click at [175, 57] on button "Contacts" at bounding box center [161, 58] width 37 height 40
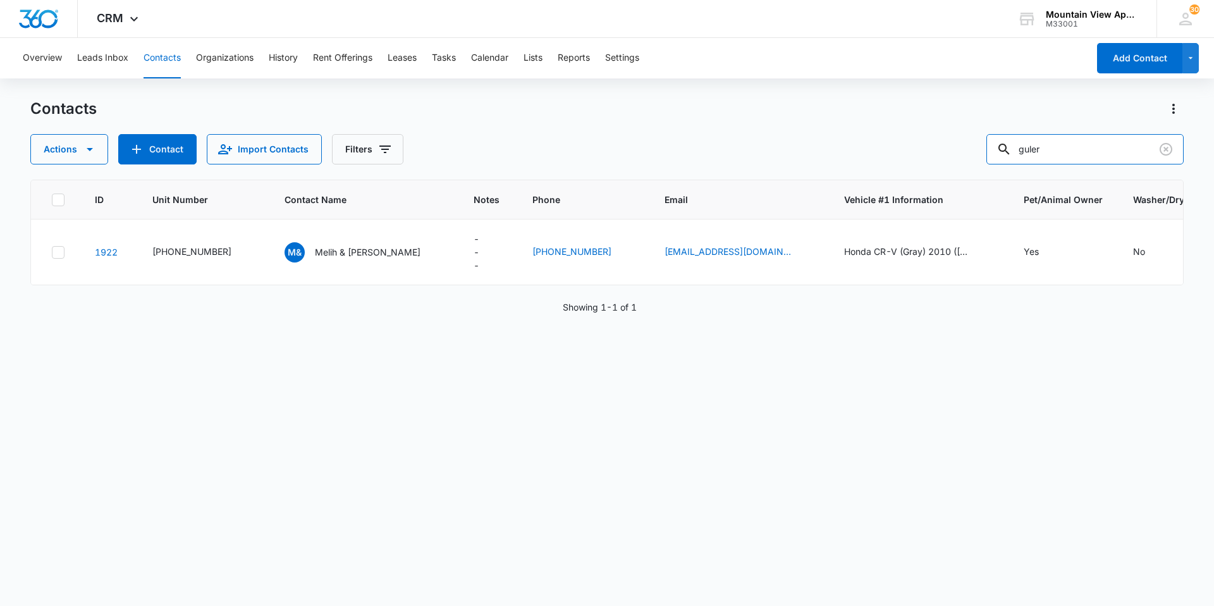
drag, startPoint x: 1051, startPoint y: 145, endPoint x: 954, endPoint y: 143, distance: 96.7
click at [965, 145] on div "Actions Contact Import Contacts Filters guler" at bounding box center [606, 149] width 1153 height 30
type input "byrnes"
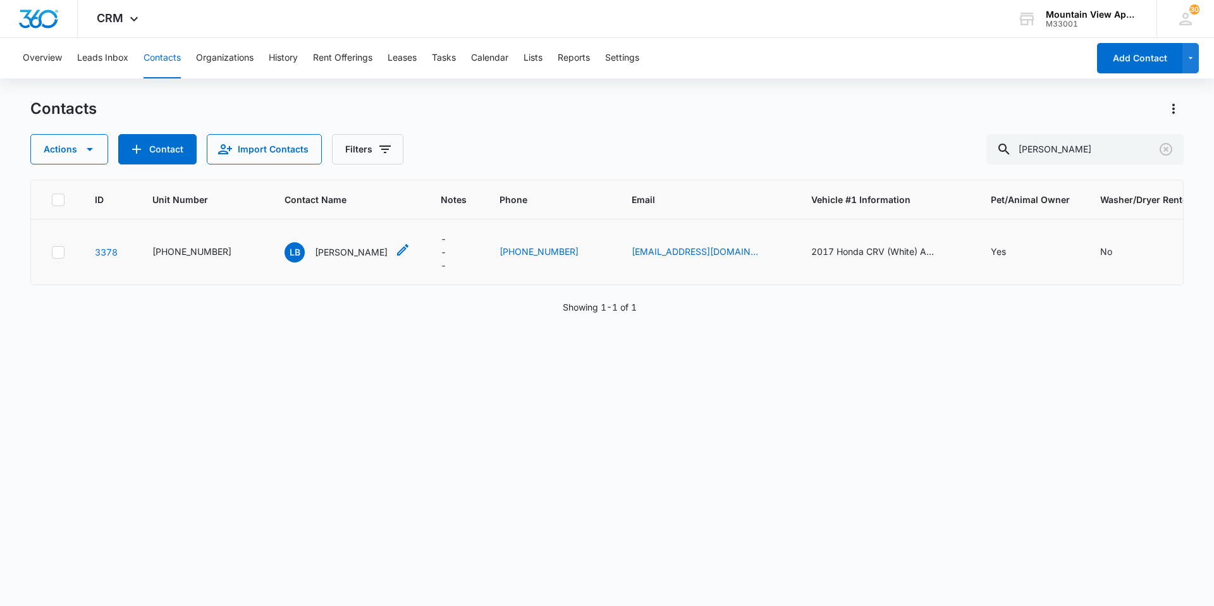
click at [332, 245] on p "Lynda Byrnes" at bounding box center [351, 251] width 73 height 13
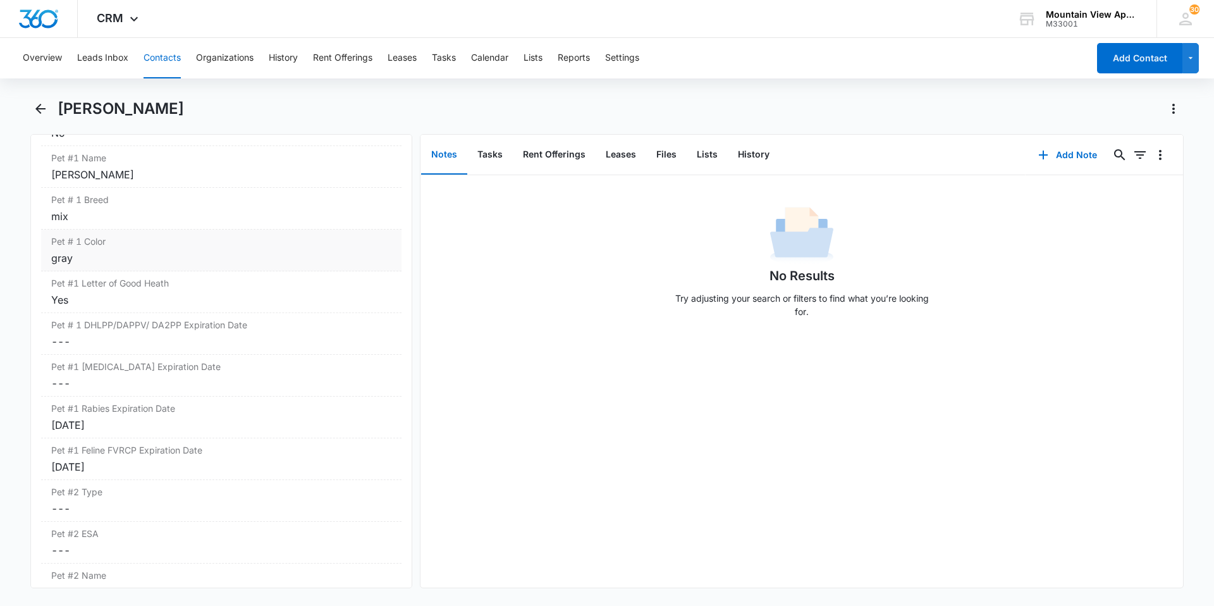
scroll to position [1770, 0]
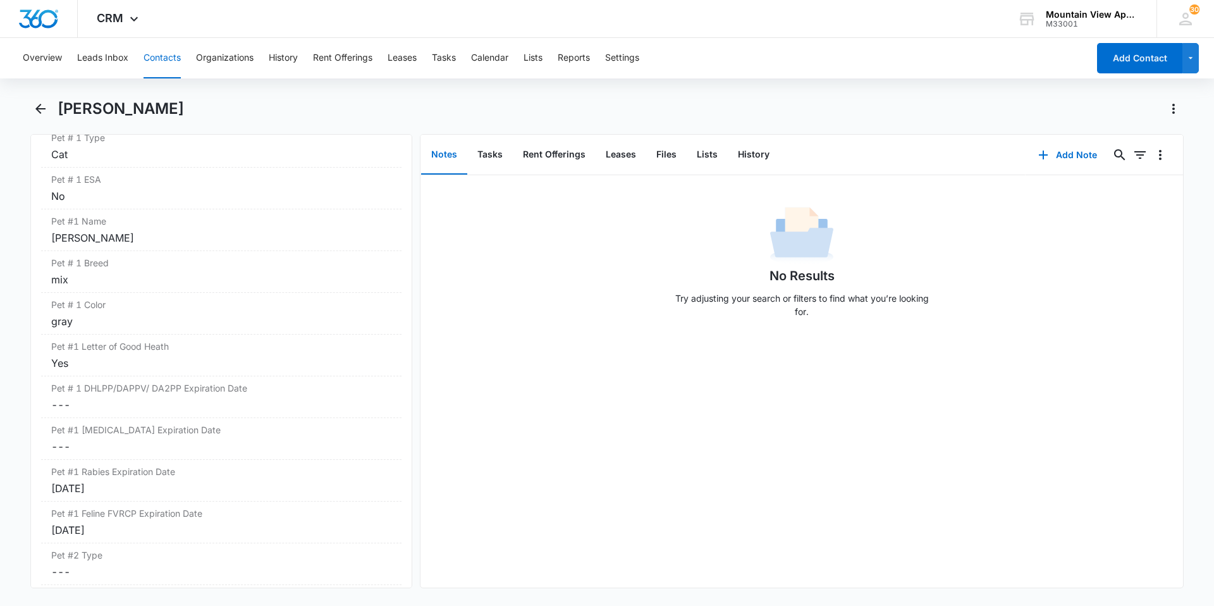
click at [171, 57] on button "Contacts" at bounding box center [161, 58] width 37 height 40
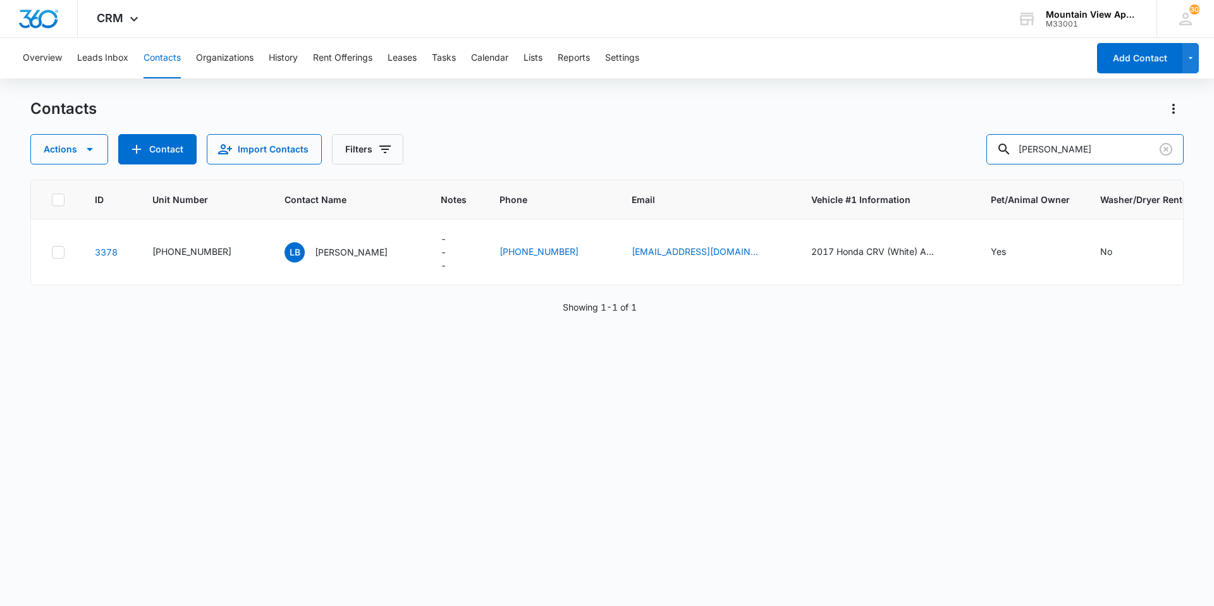
drag, startPoint x: 1039, startPoint y: 147, endPoint x: 885, endPoint y: 130, distance: 155.1
click at [924, 137] on div "Actions Contact Import Contacts Filters byrnes" at bounding box center [606, 149] width 1153 height 30
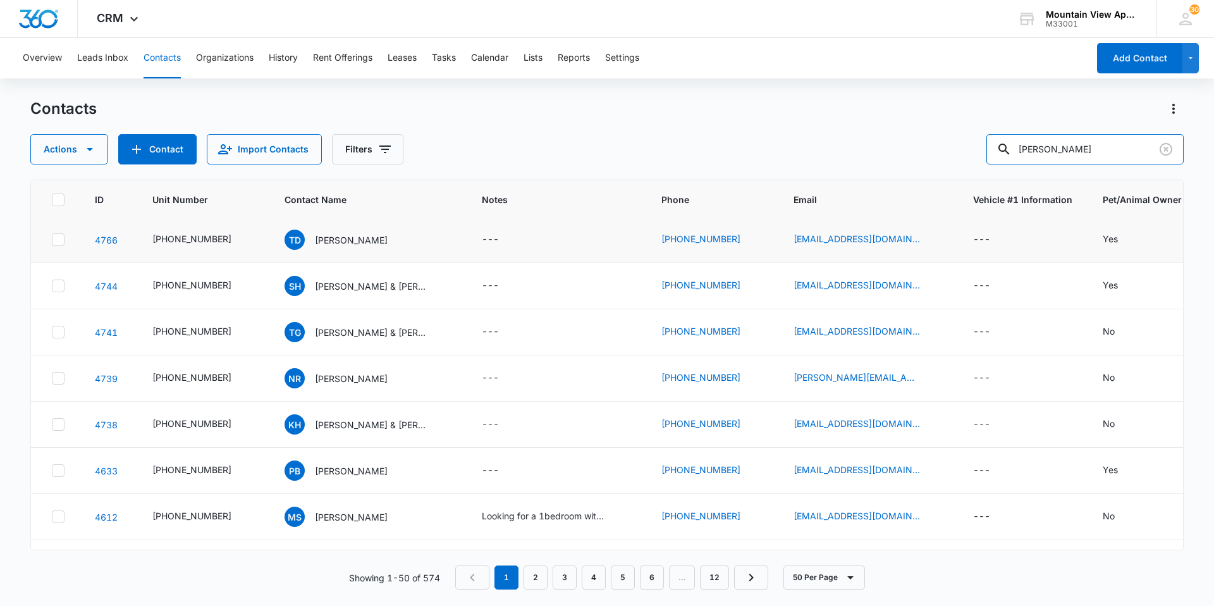
scroll to position [1959, 0]
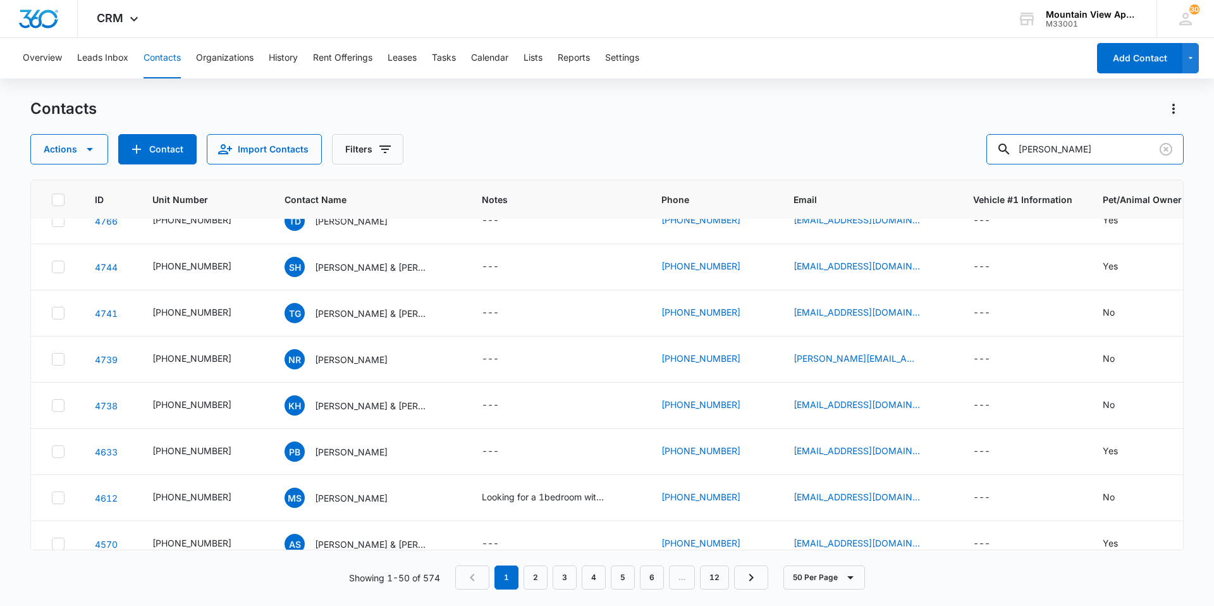
drag, startPoint x: 1103, startPoint y: 142, endPoint x: 940, endPoint y: 132, distance: 163.4
click at [954, 135] on div "Actions Contact Import Contacts Filters Mendoza" at bounding box center [606, 149] width 1153 height 30
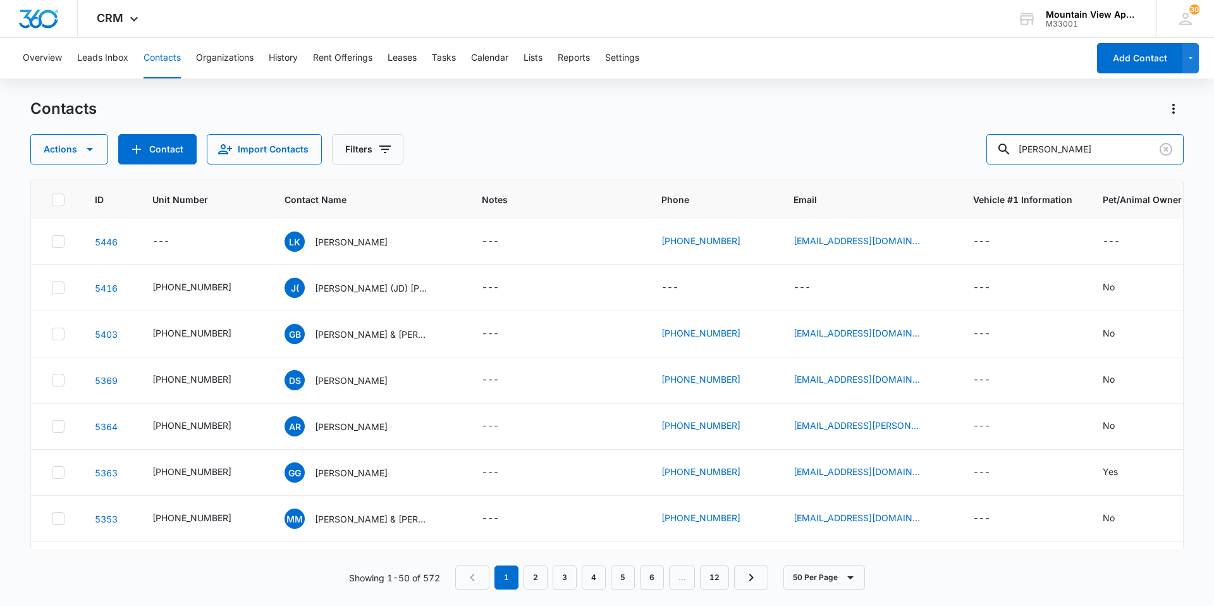
scroll to position [0, 0]
type input "K"
type input "Enrique"
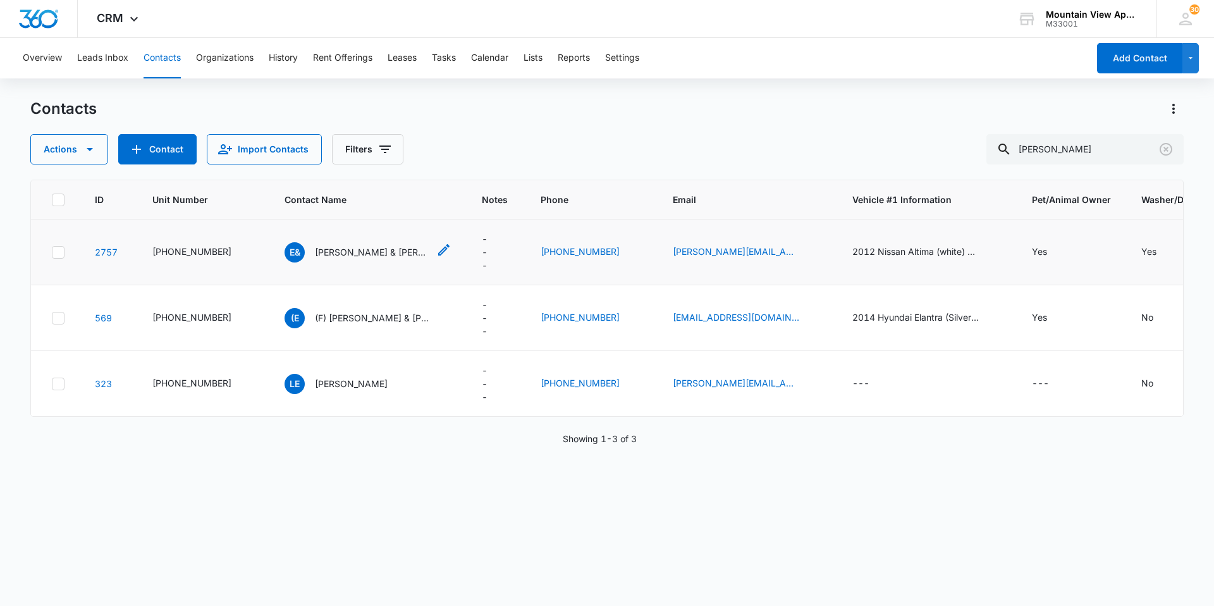
click at [381, 255] on p "Enrique & Kaitlyn Mendoza" at bounding box center [372, 251] width 114 height 13
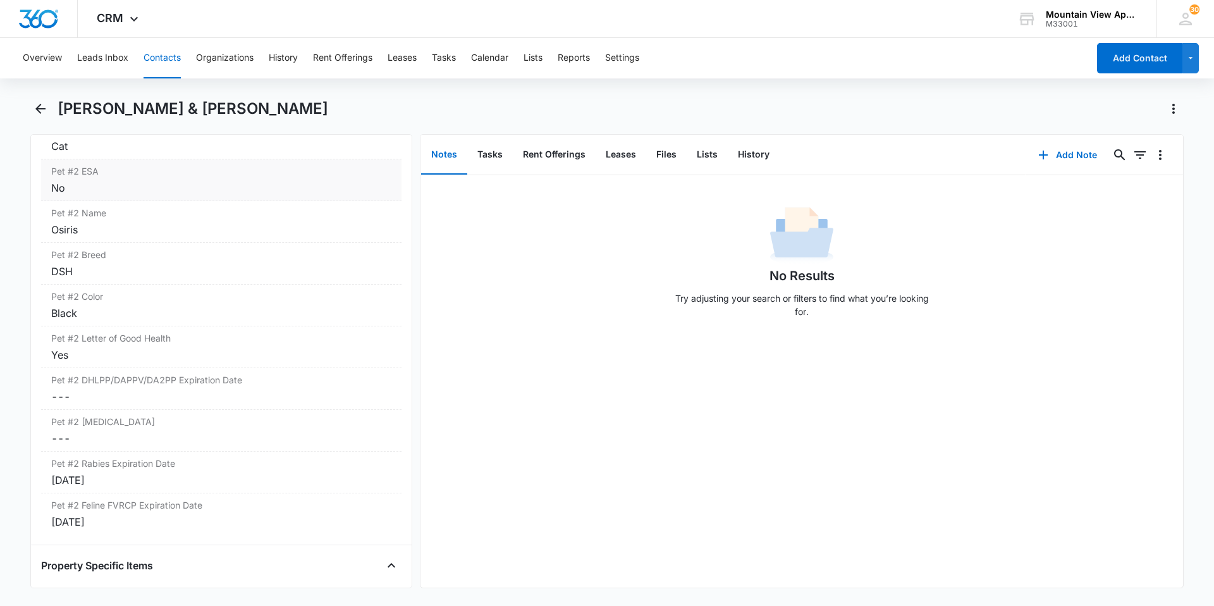
scroll to position [2212, 0]
